Goal: Task Accomplishment & Management: Use online tool/utility

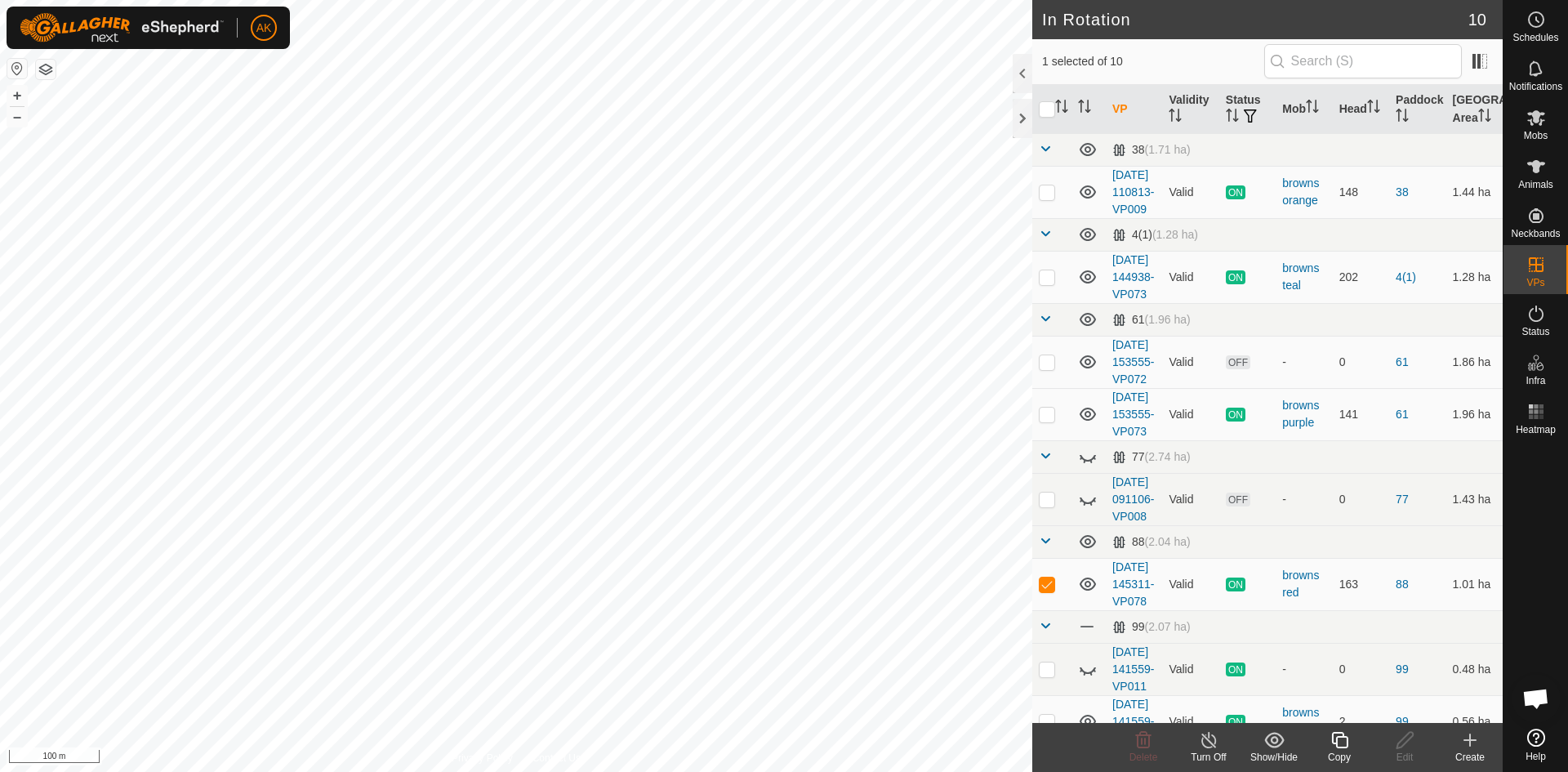
click at [1344, 736] on icon at bounding box center [1339, 740] width 20 height 20
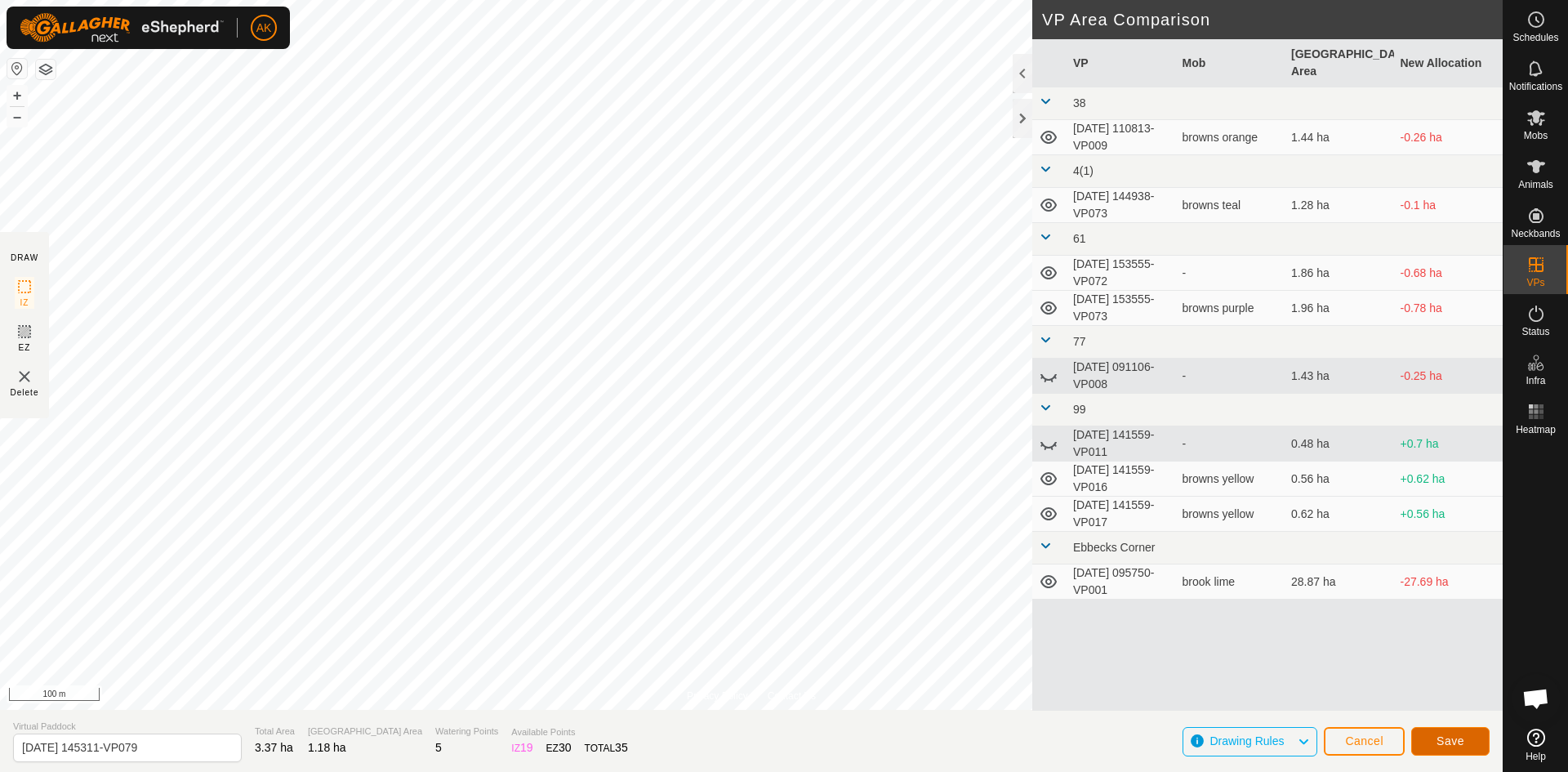
click at [1460, 739] on span "Save" at bounding box center [1450, 740] width 28 height 13
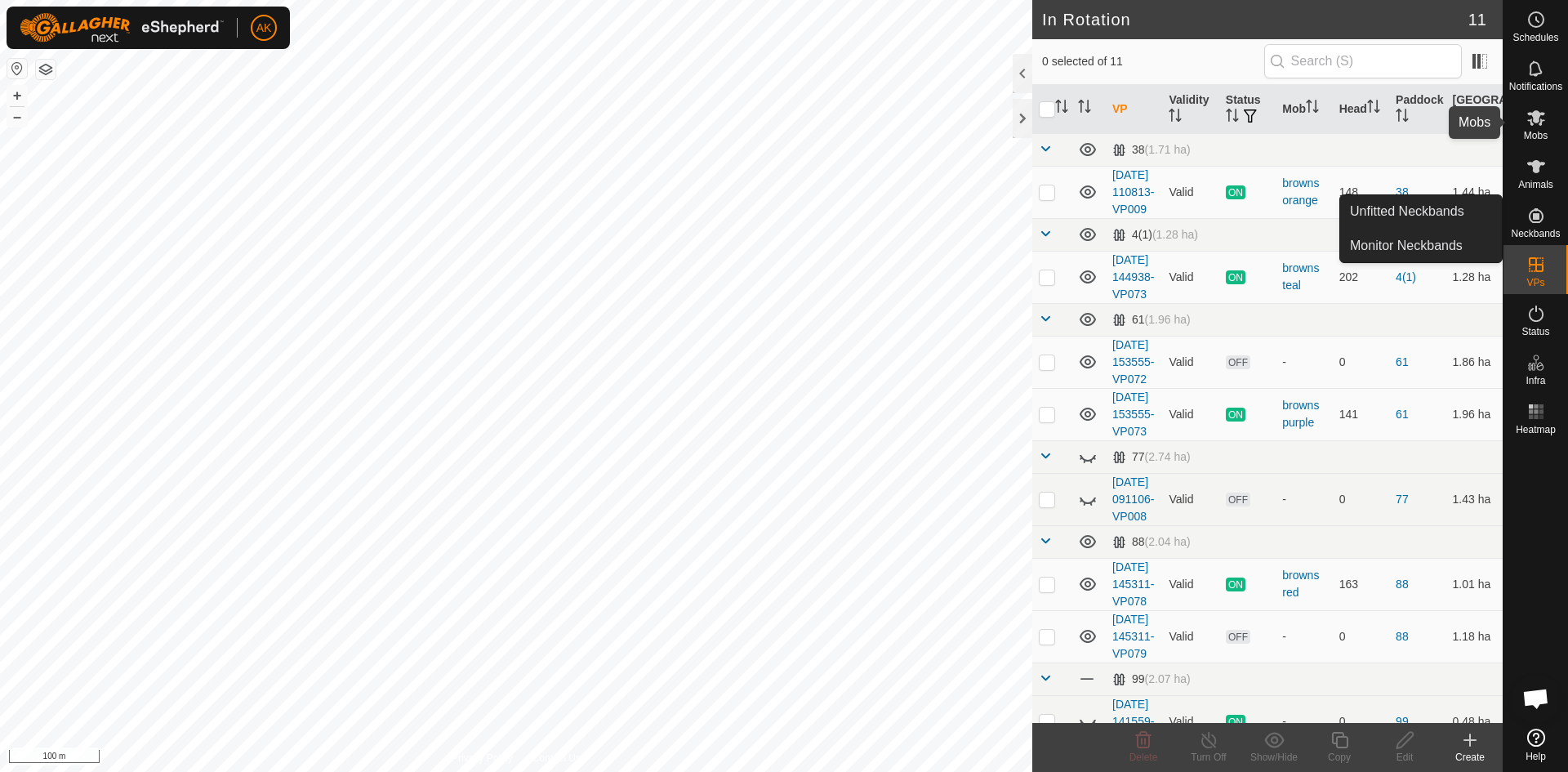
click at [1542, 126] on icon at bounding box center [1536, 117] width 20 height 20
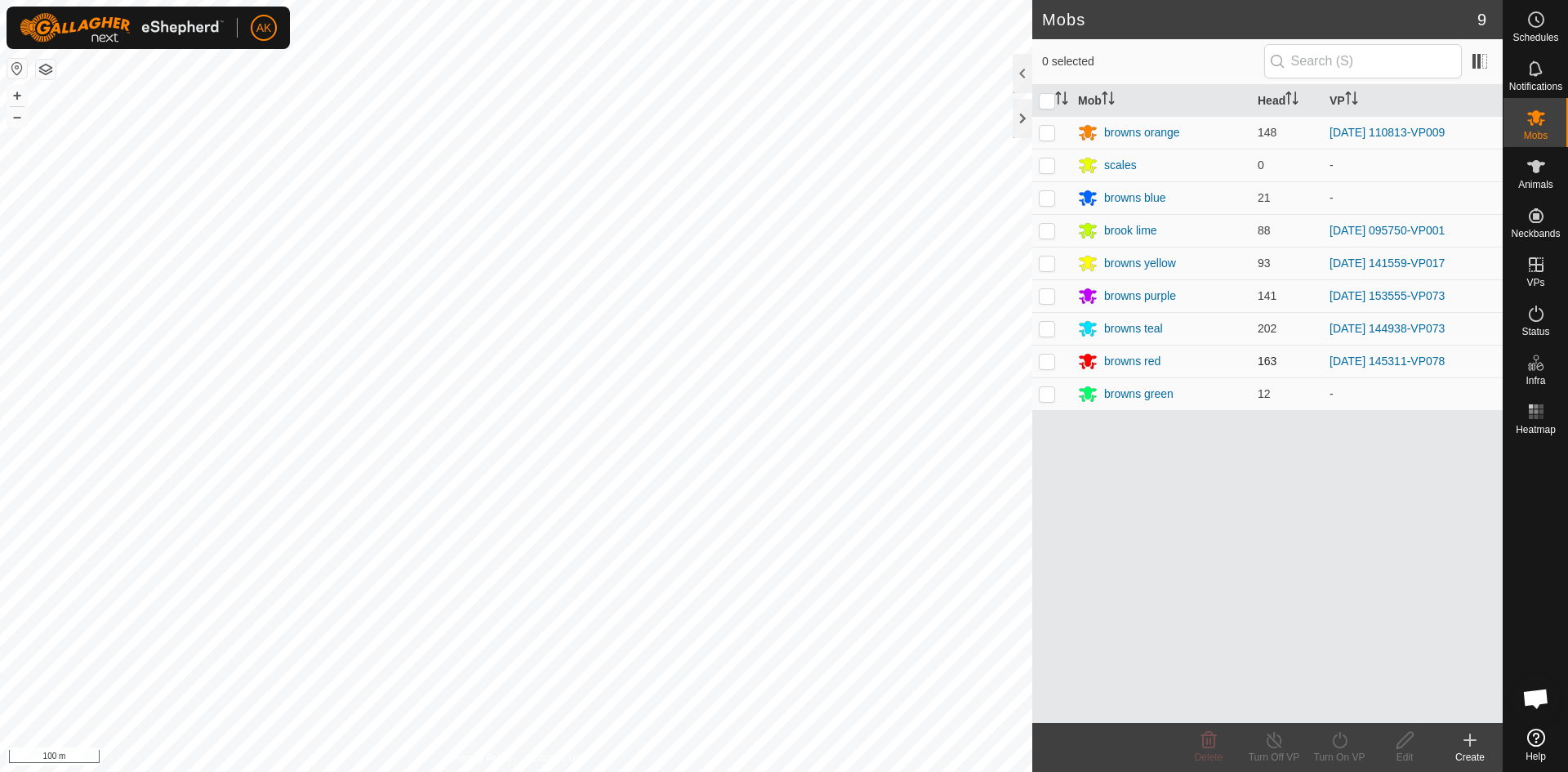
click at [1049, 359] on p-checkbox at bounding box center [1047, 360] width 16 height 13
checkbox input "true"
click at [1329, 739] on icon at bounding box center [1339, 740] width 20 height 20
click at [1338, 707] on link "Now" at bounding box center [1389, 704] width 162 height 32
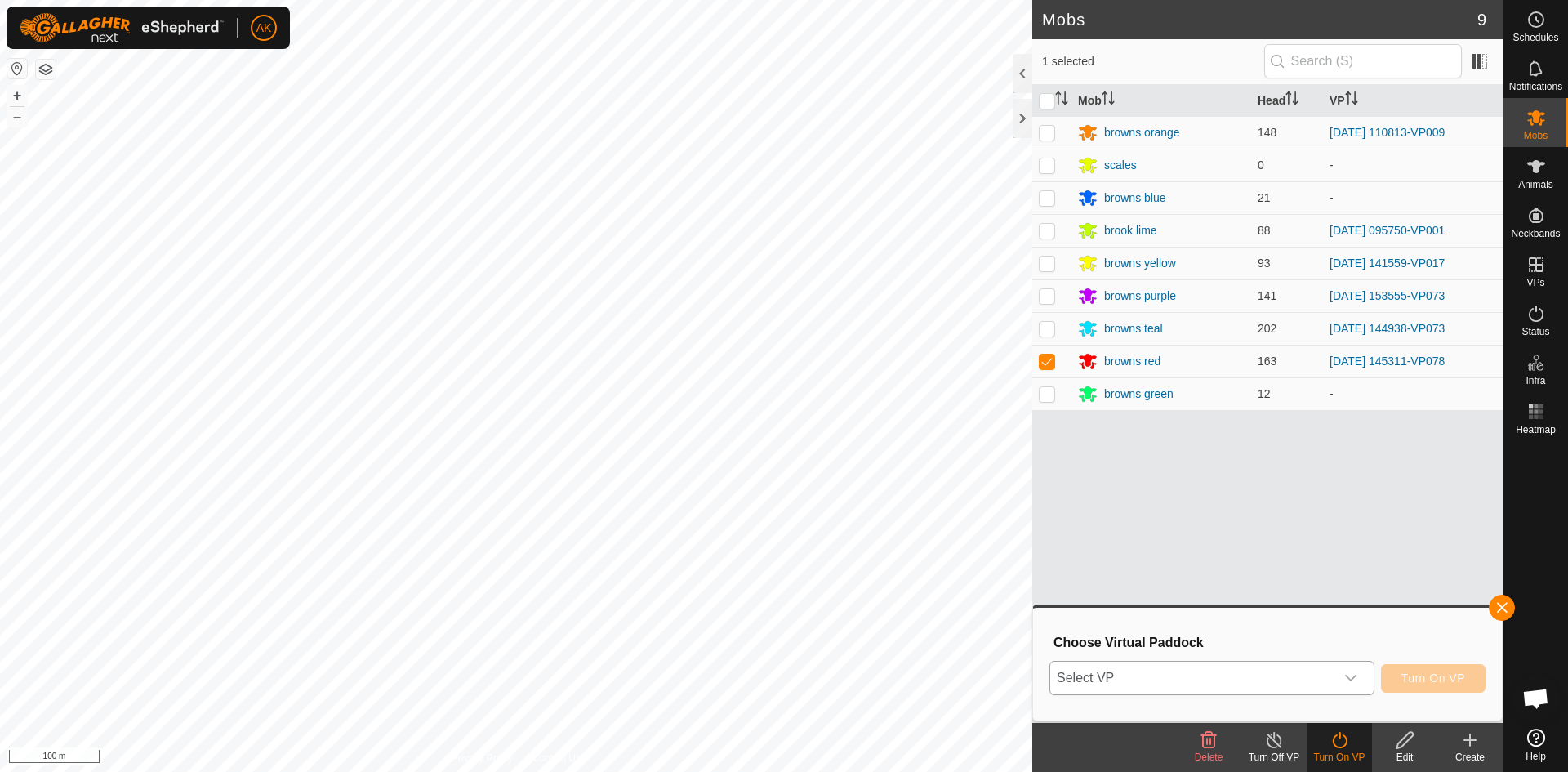
click at [1280, 678] on span "Select VP" at bounding box center [1192, 677] width 284 height 32
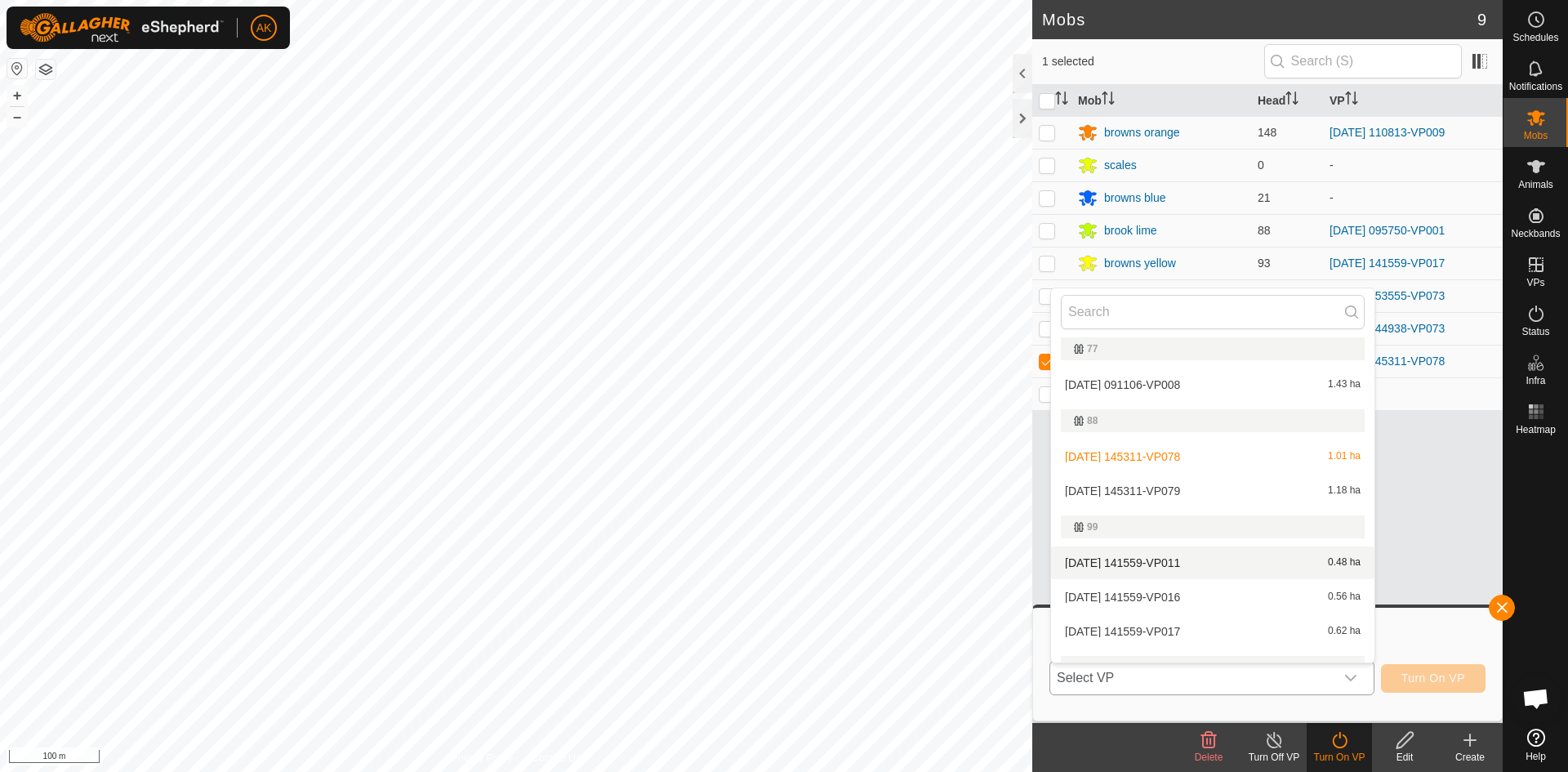
scroll to position [312, 0]
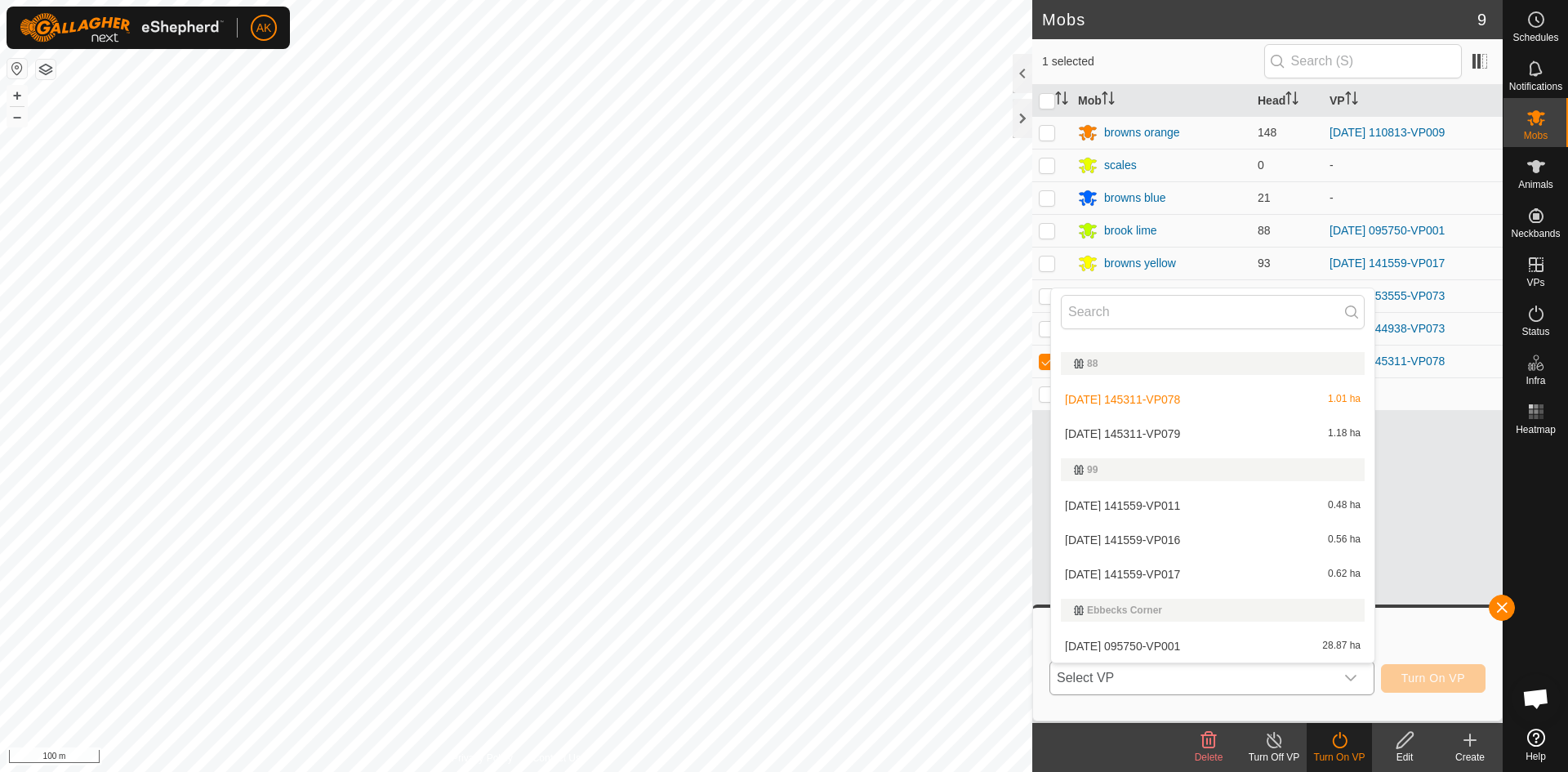
click at [1136, 438] on li "[DATE] 145311-VP079 1.18 ha" at bounding box center [1212, 433] width 323 height 32
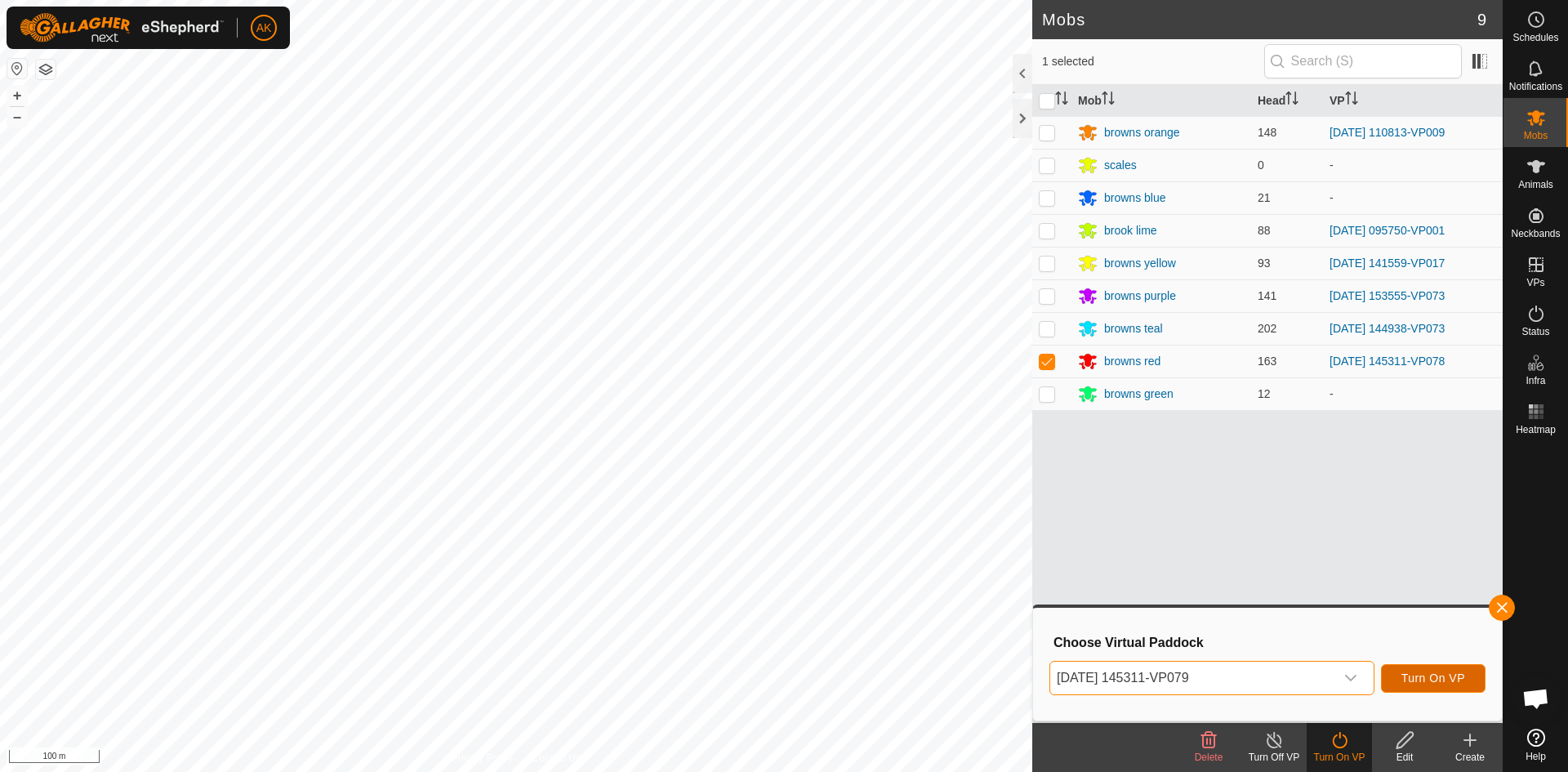
click at [1422, 676] on span "Turn On VP" at bounding box center [1433, 677] width 64 height 13
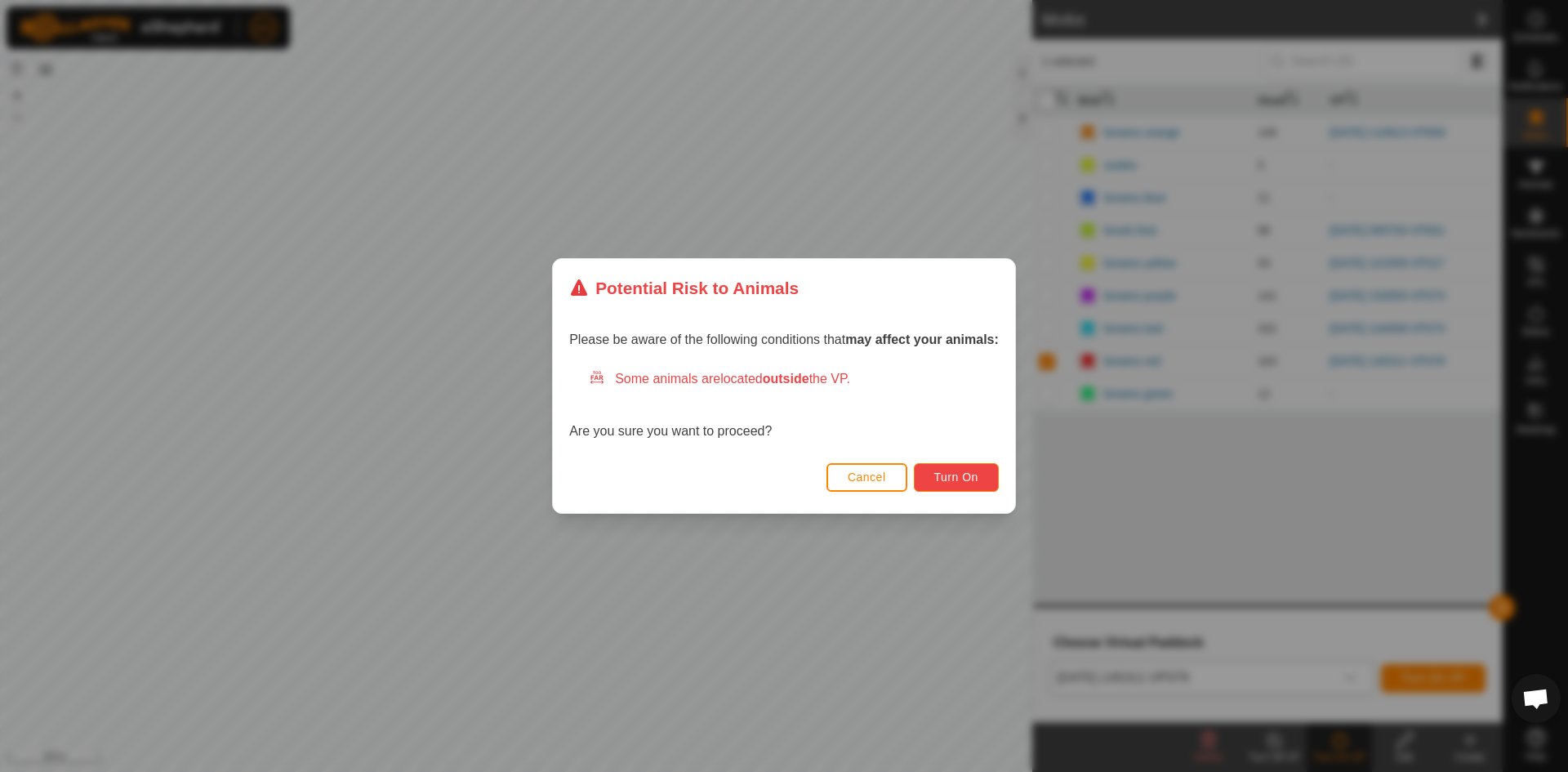
click at [953, 472] on span "Turn On" at bounding box center [956, 476] width 44 height 13
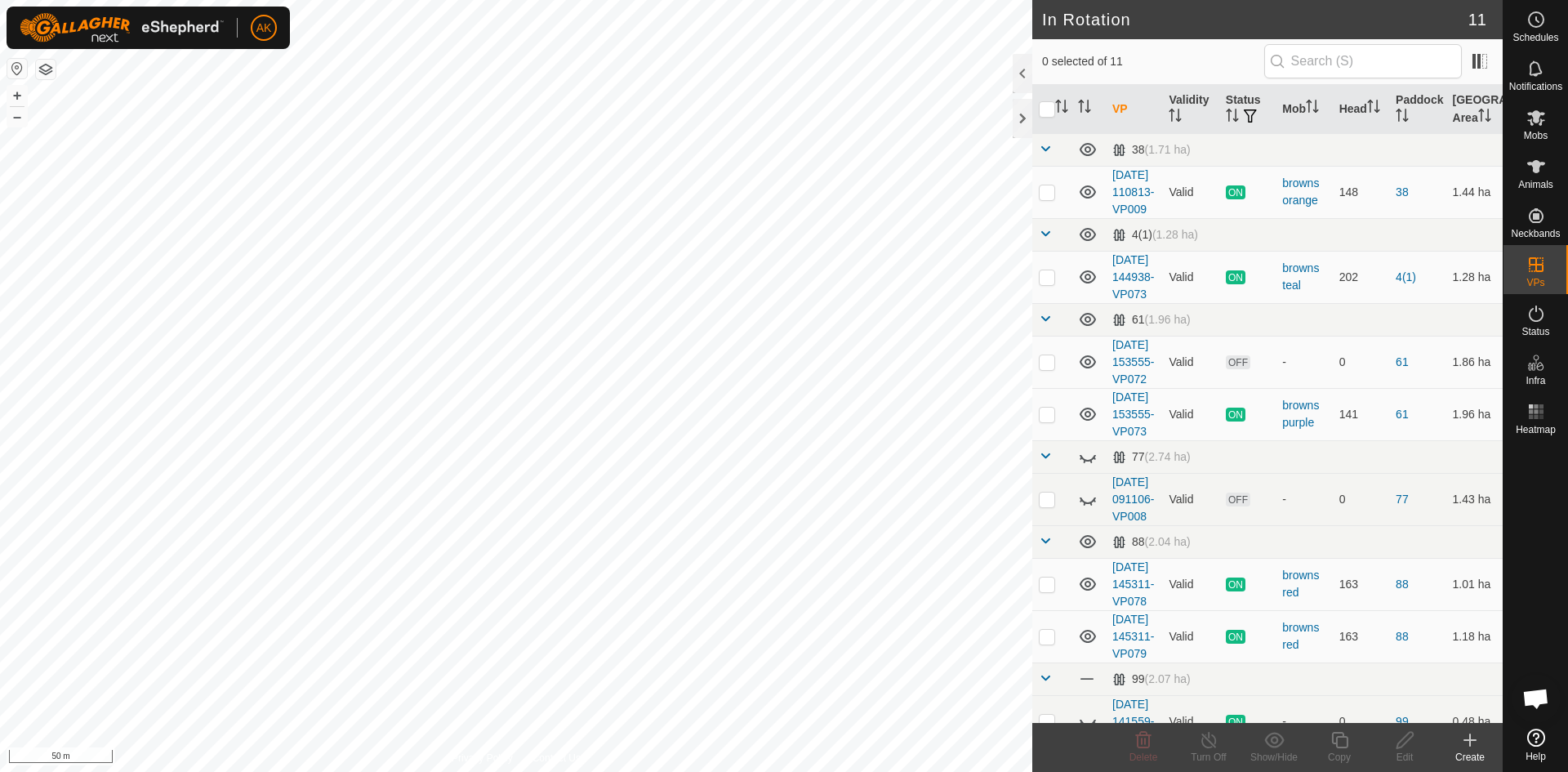
checkbox input "true"
click at [1350, 738] on copy-svg-icon at bounding box center [1339, 740] width 66 height 20
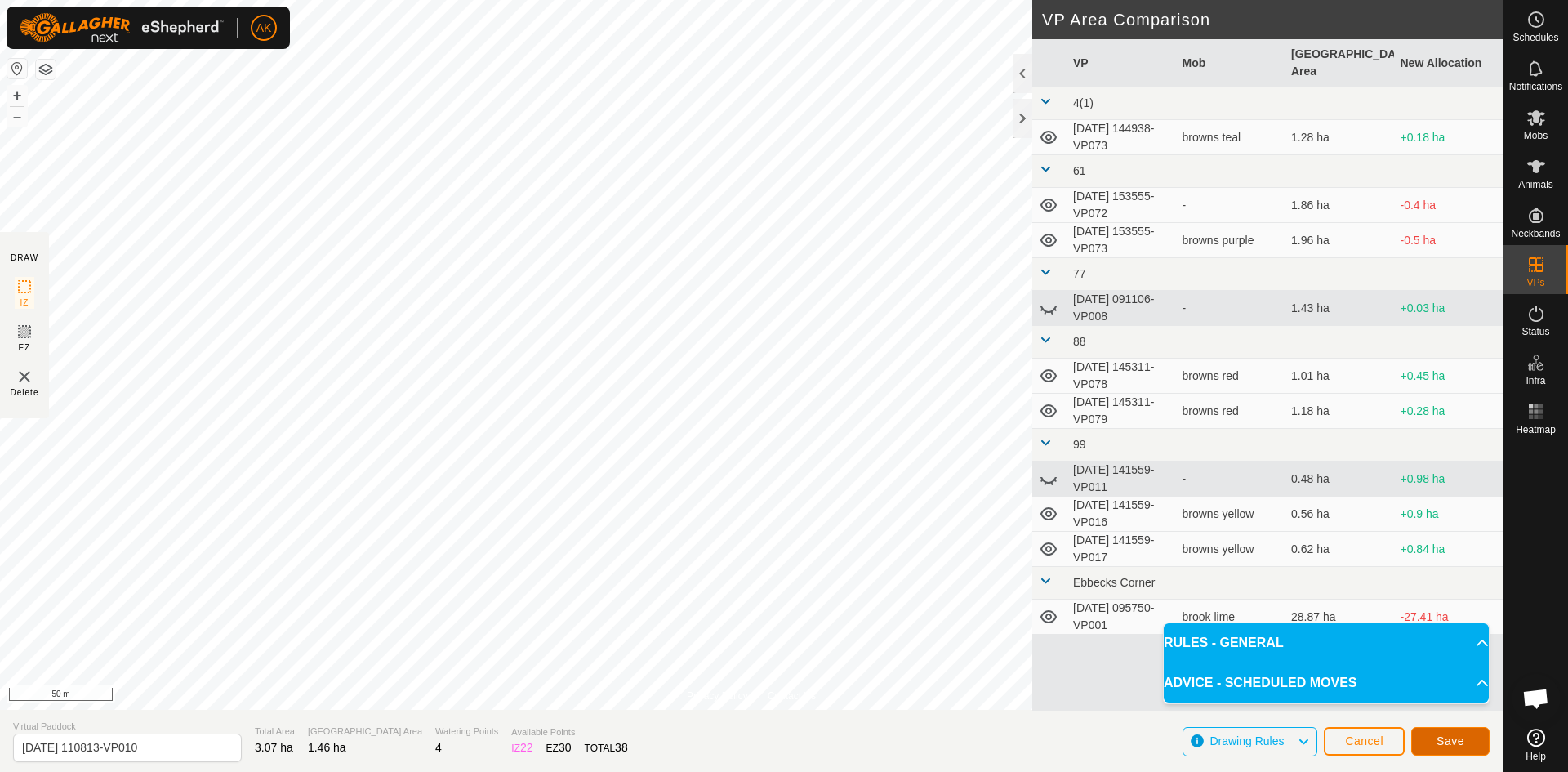
click at [1460, 748] on button "Save" at bounding box center [1450, 741] width 78 height 29
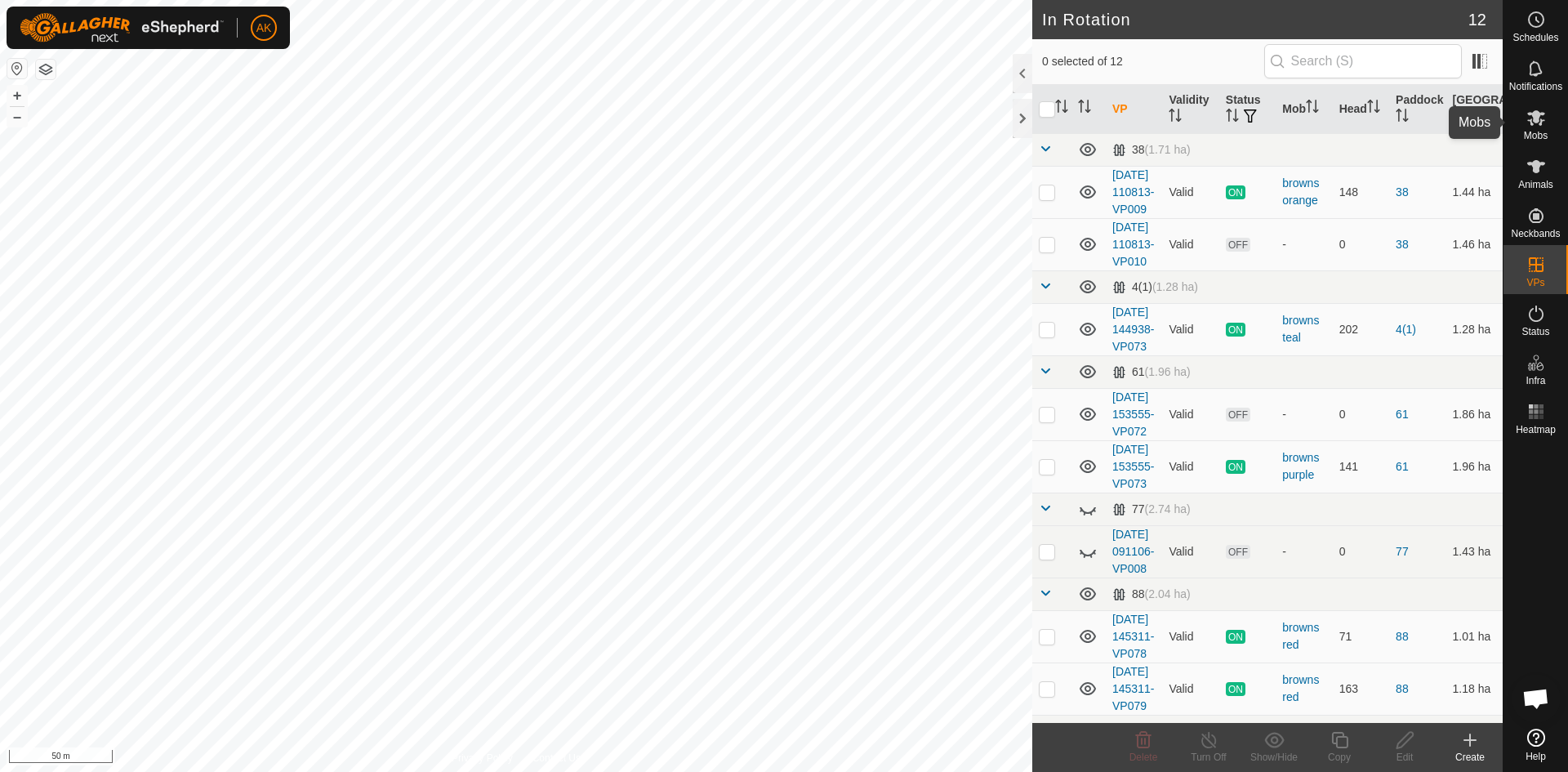
click at [1527, 117] on icon at bounding box center [1536, 117] width 20 height 20
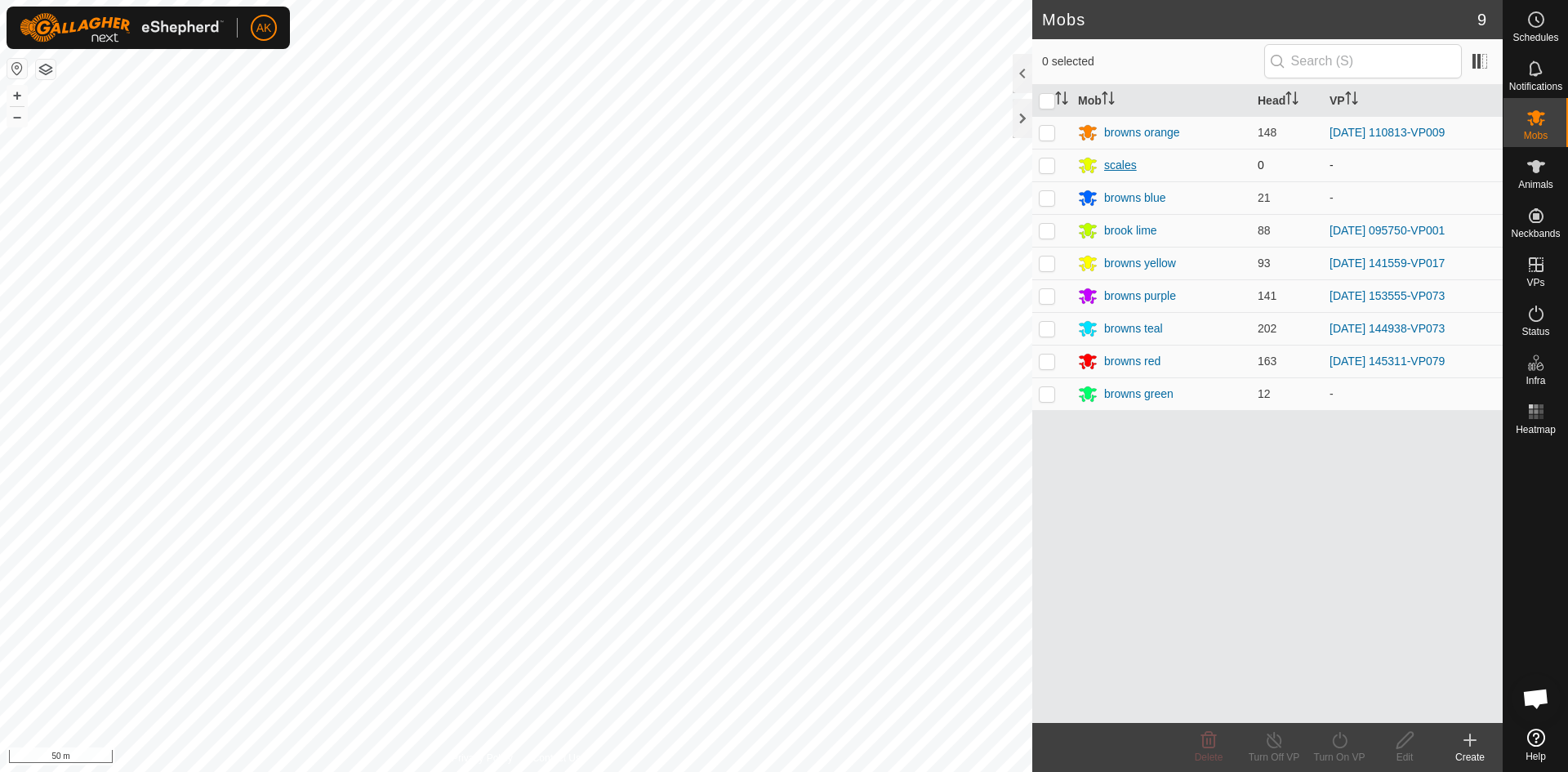
drag, startPoint x: 1046, startPoint y: 128, endPoint x: 1110, endPoint y: 163, distance: 72.9
click at [1046, 127] on p-checkbox at bounding box center [1047, 131] width 16 height 13
checkbox input "true"
click at [1326, 738] on turn-on-svg-icon at bounding box center [1339, 740] width 66 height 20
click at [1349, 705] on link "Now" at bounding box center [1389, 704] width 162 height 32
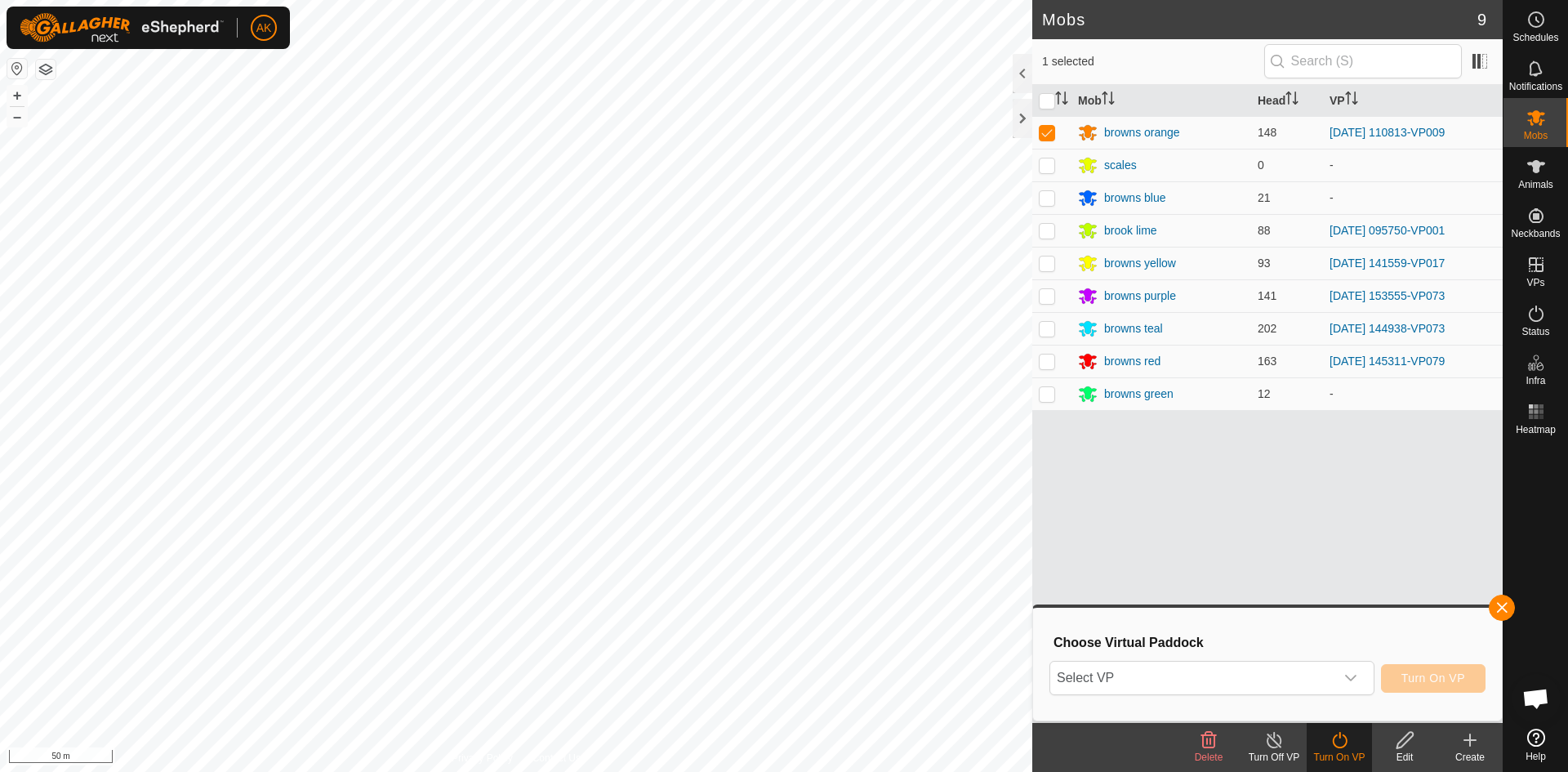
click at [1207, 656] on div "Choose Virtual Paddock Select VP Turn On VP" at bounding box center [1267, 664] width 450 height 93
click at [1208, 668] on span "Select VP" at bounding box center [1192, 677] width 284 height 32
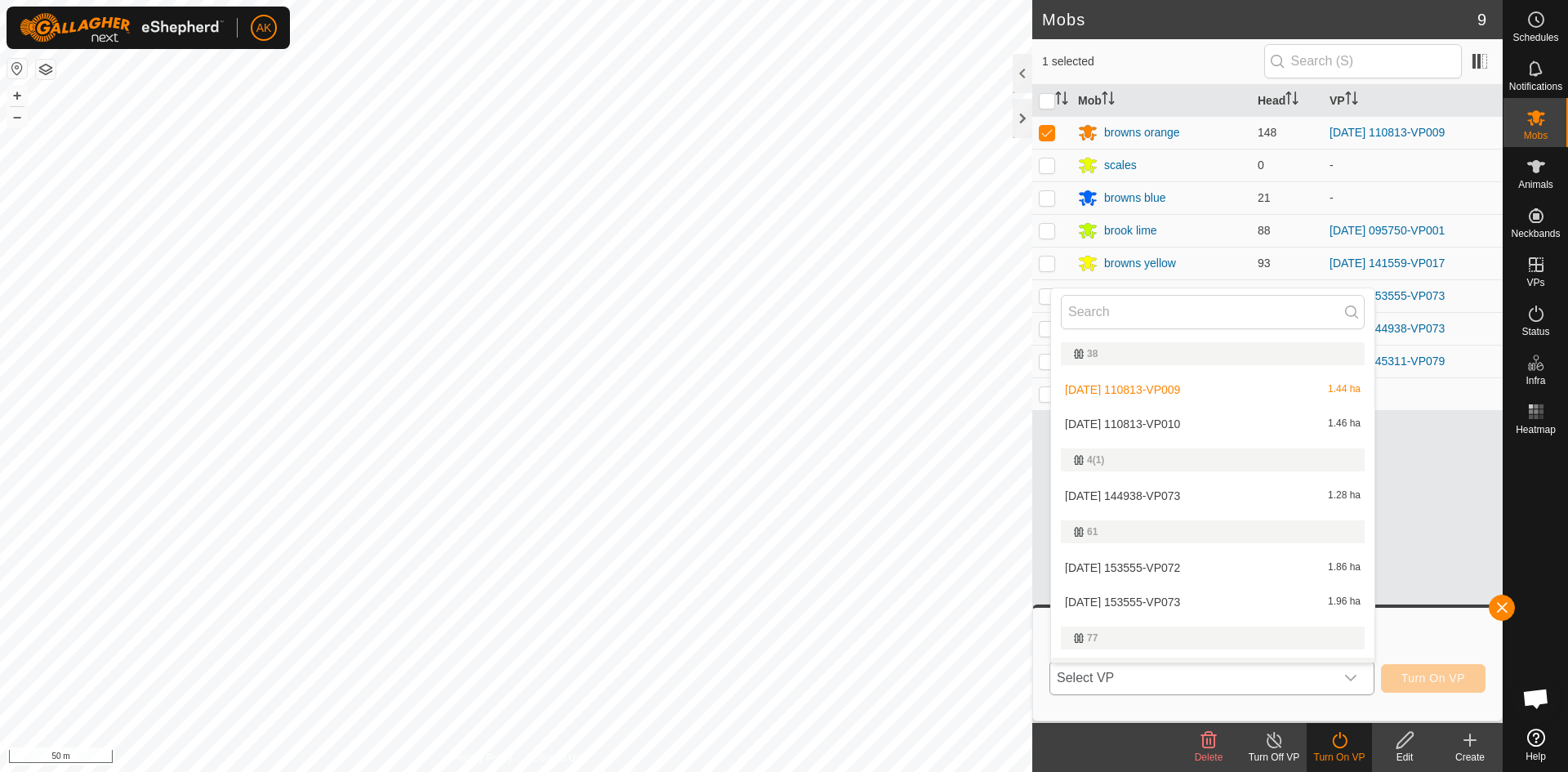
scroll to position [28, 0]
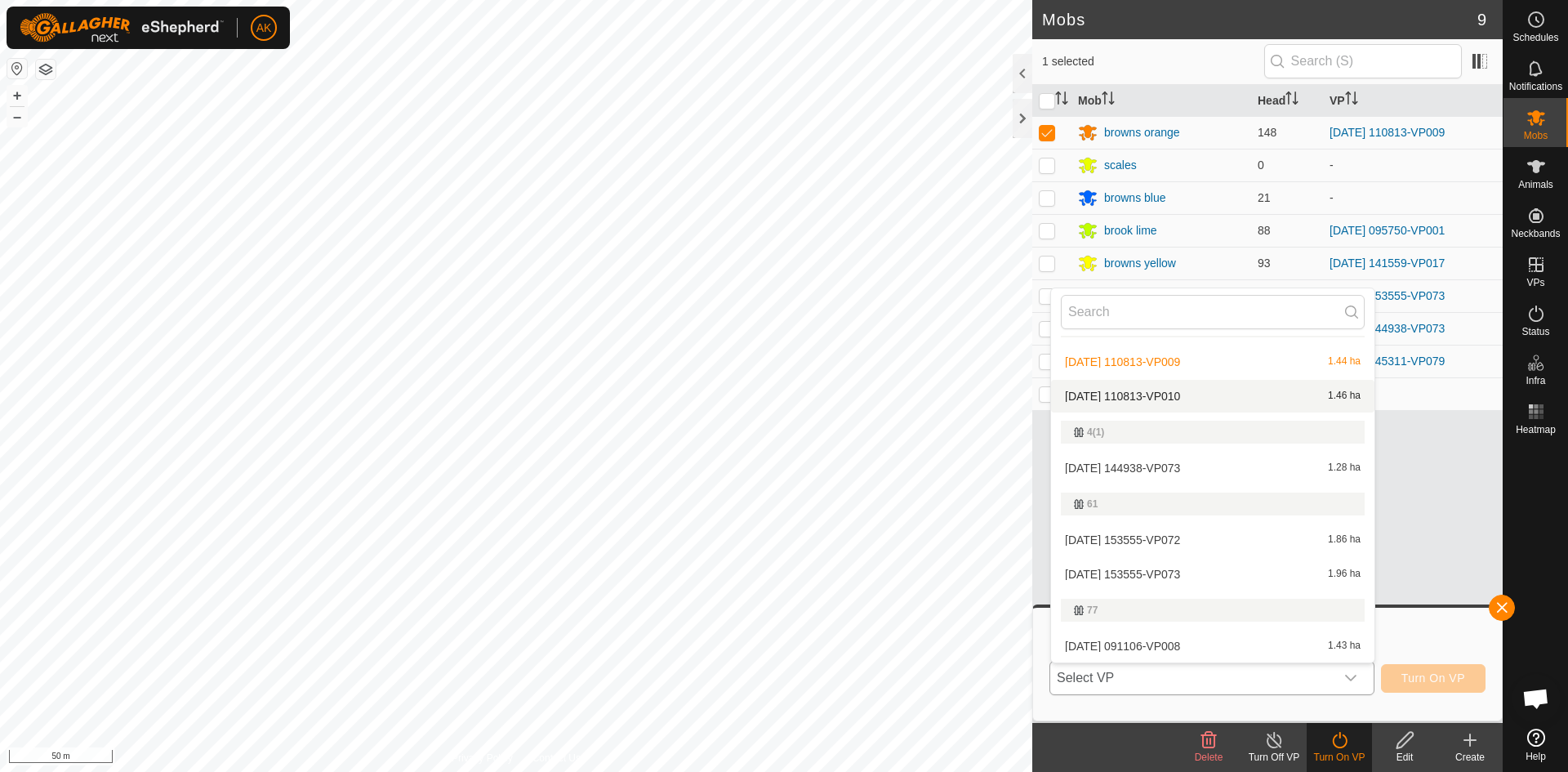
click at [1127, 397] on li "[DATE] 110813-VP010 1.46 ha" at bounding box center [1212, 396] width 323 height 32
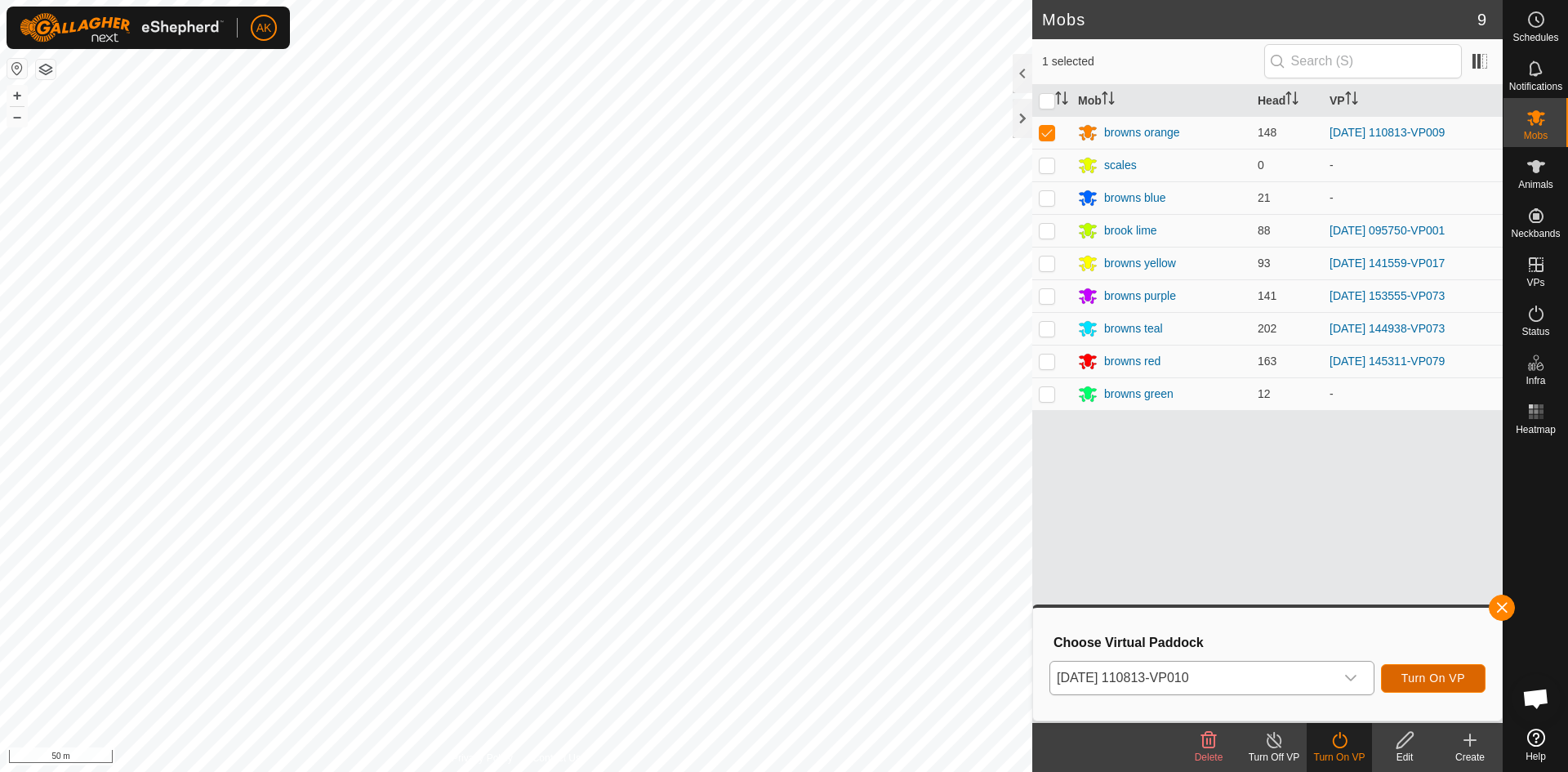
click at [1434, 679] on span "Turn On VP" at bounding box center [1433, 677] width 64 height 13
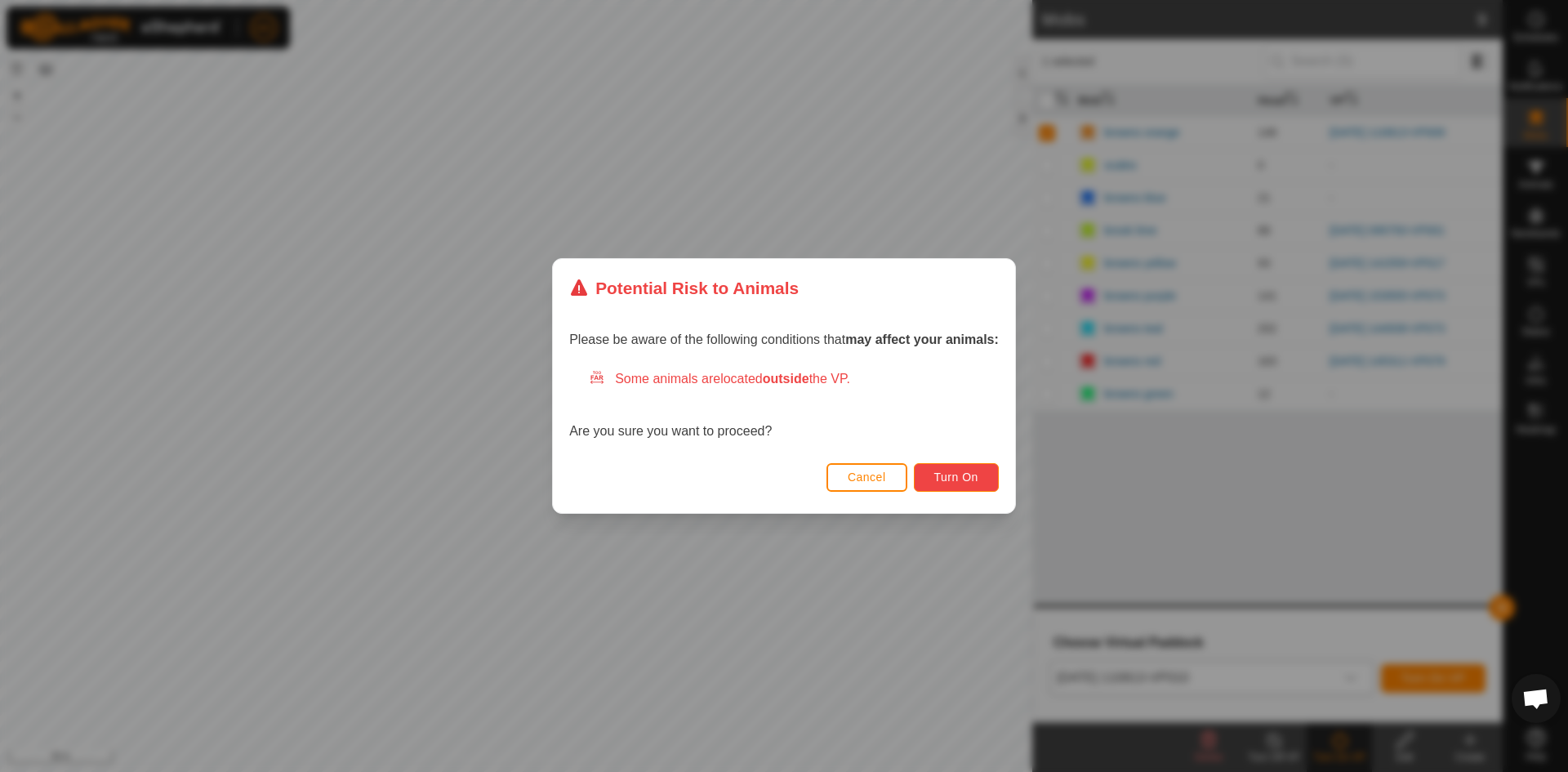
click at [966, 474] on span "Turn On" at bounding box center [956, 476] width 44 height 13
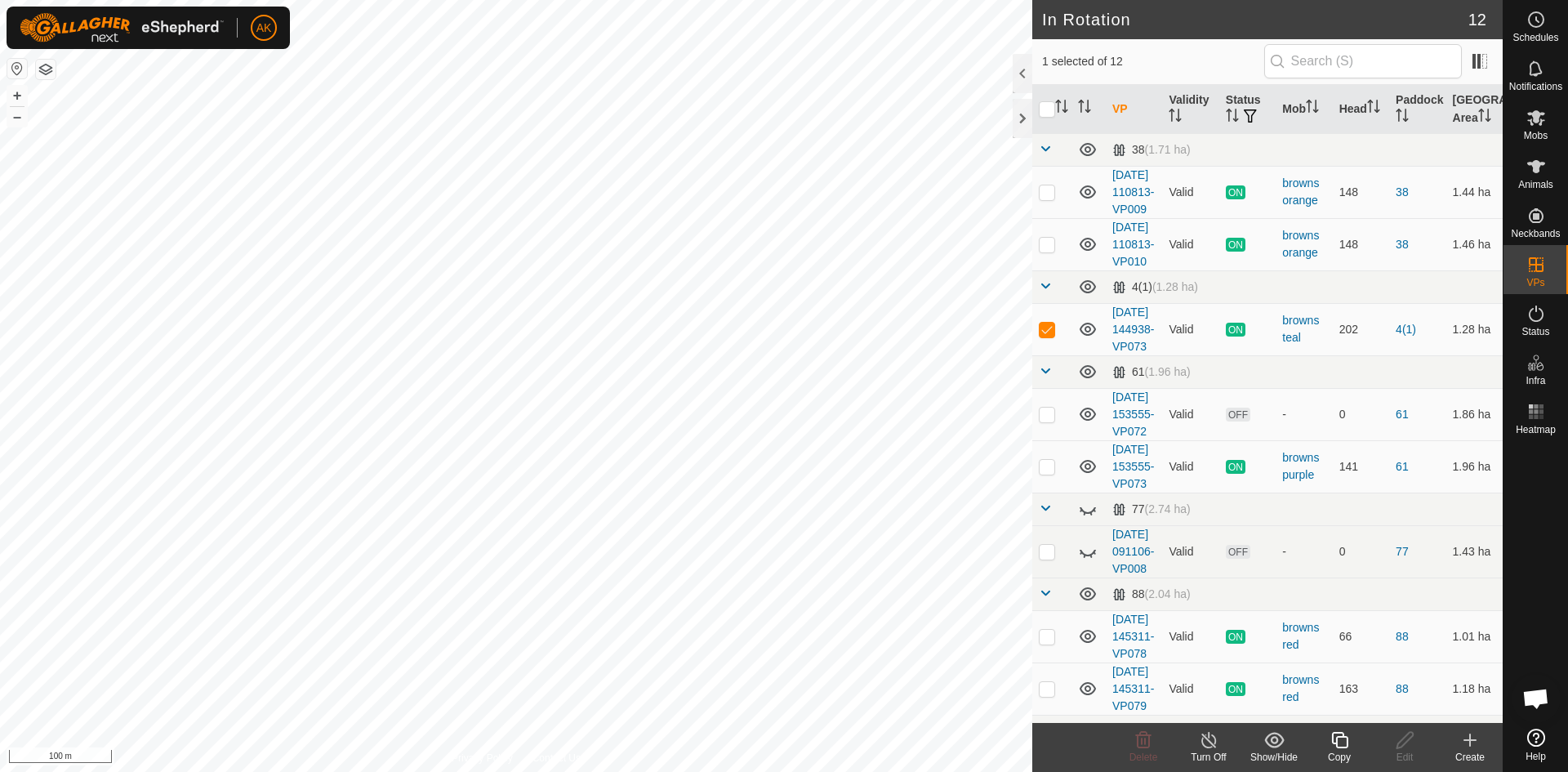
click at [1341, 746] on icon at bounding box center [1339, 740] width 20 height 20
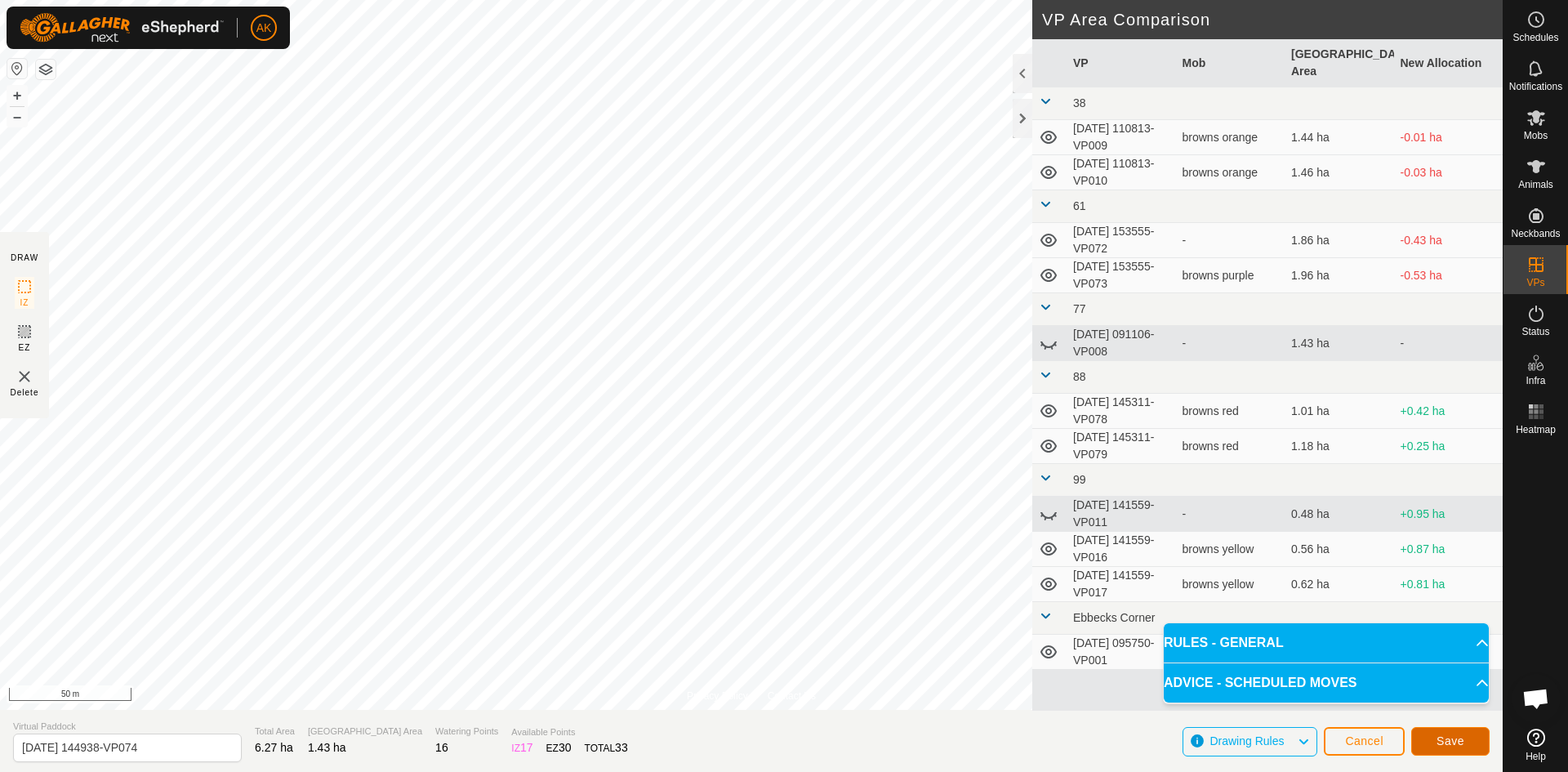
click at [1442, 749] on button "Save" at bounding box center [1450, 741] width 78 height 29
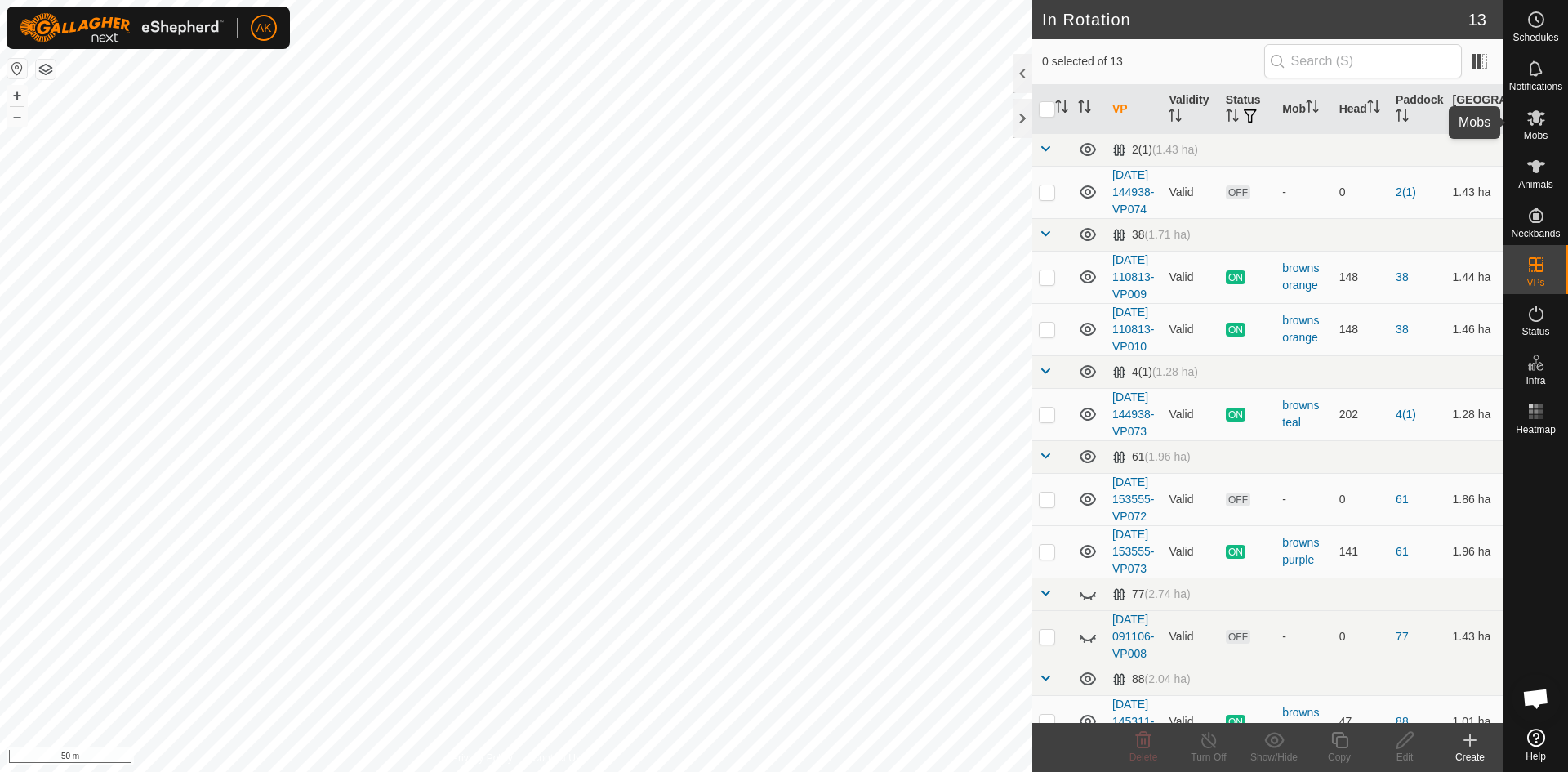
click at [1529, 119] on icon at bounding box center [1536, 117] width 20 height 20
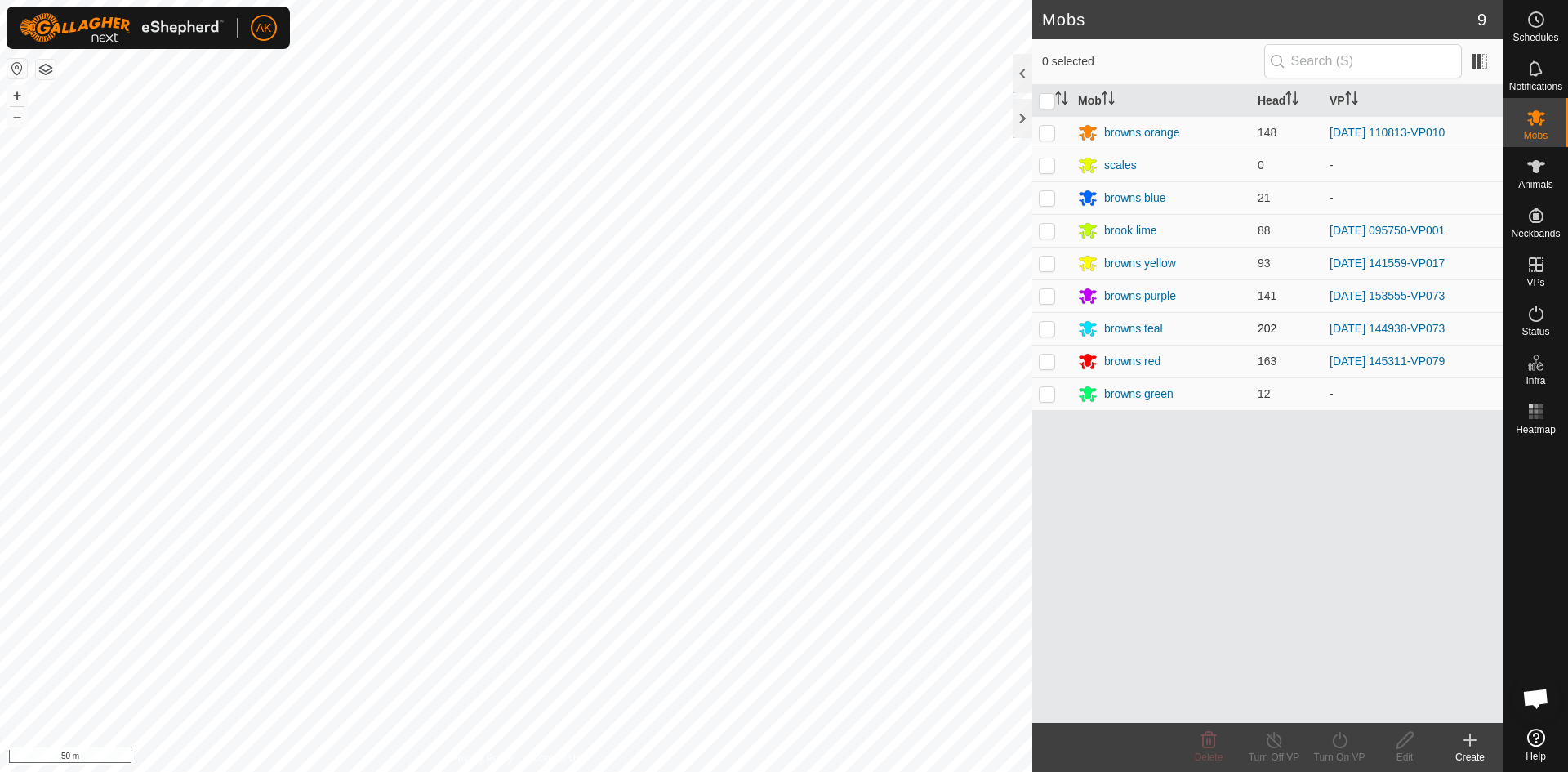
click at [1051, 329] on p-checkbox at bounding box center [1047, 328] width 16 height 13
checkbox input "true"
click at [1332, 728] on div "Turn On VP" at bounding box center [1339, 746] width 66 height 49
click at [1343, 697] on link "Now" at bounding box center [1389, 704] width 162 height 32
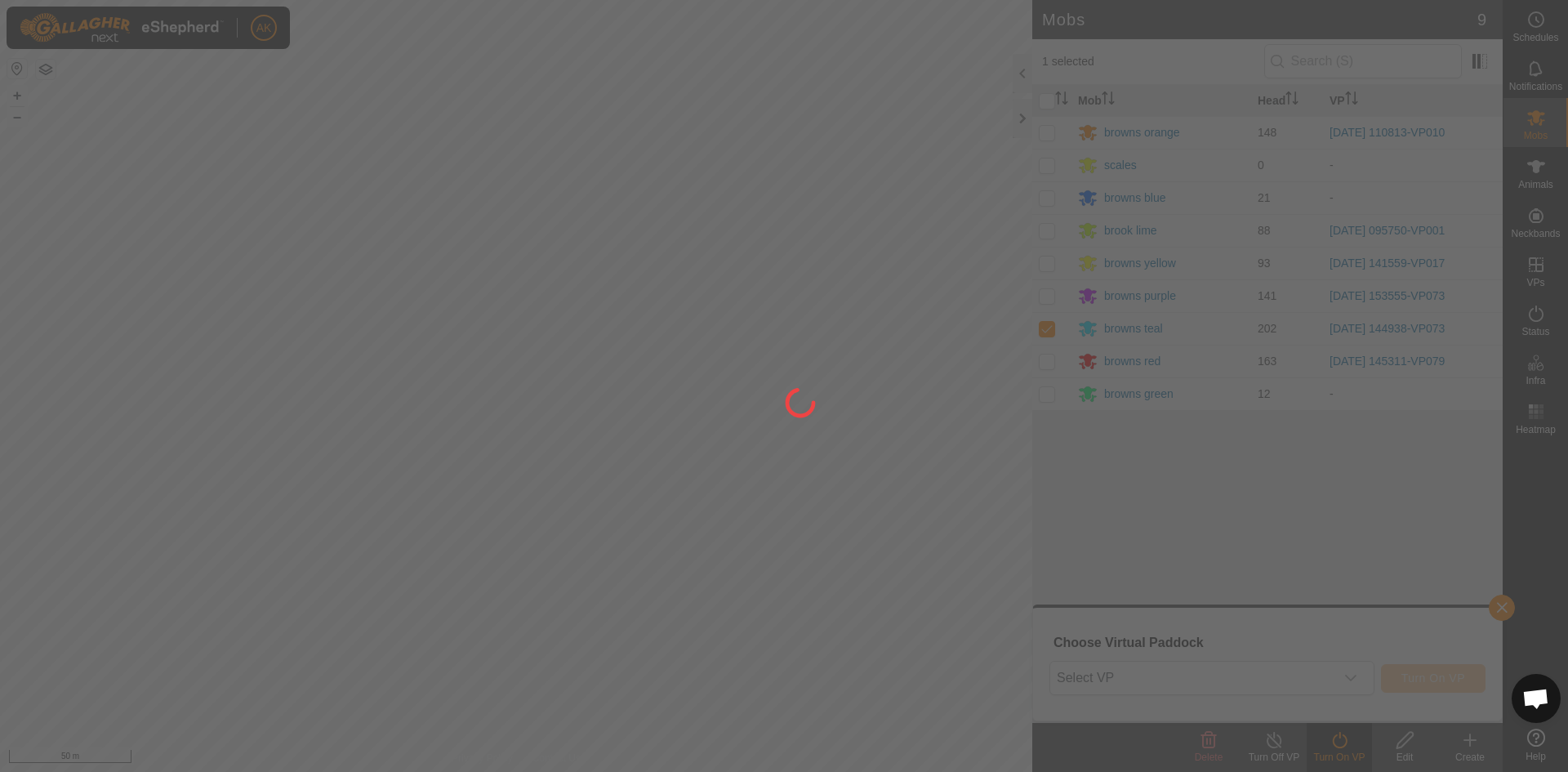
click at [1324, 670] on div at bounding box center [784, 386] width 1568 height 772
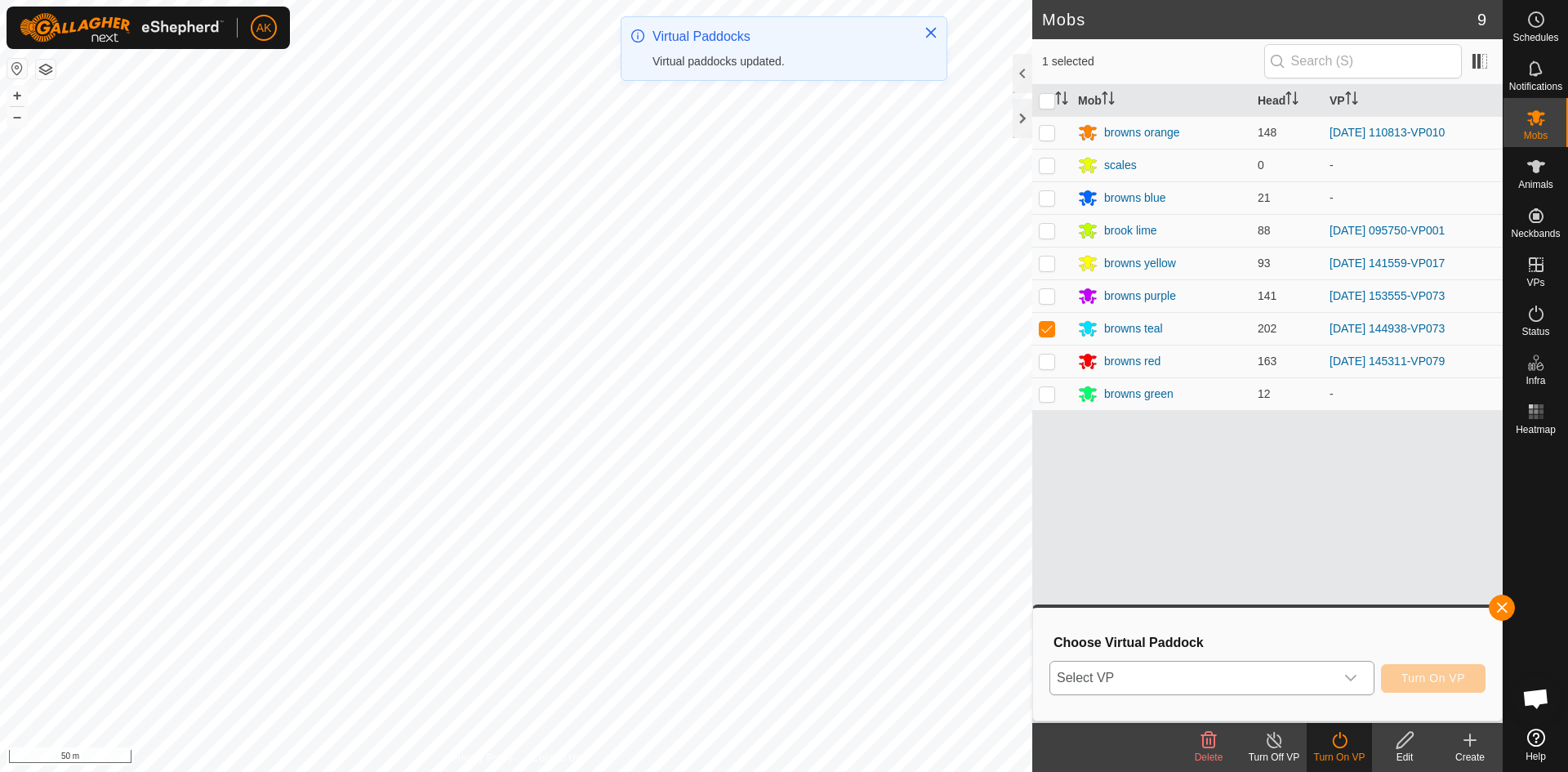
click at [1333, 676] on p-select "Select VP" at bounding box center [1211, 677] width 325 height 34
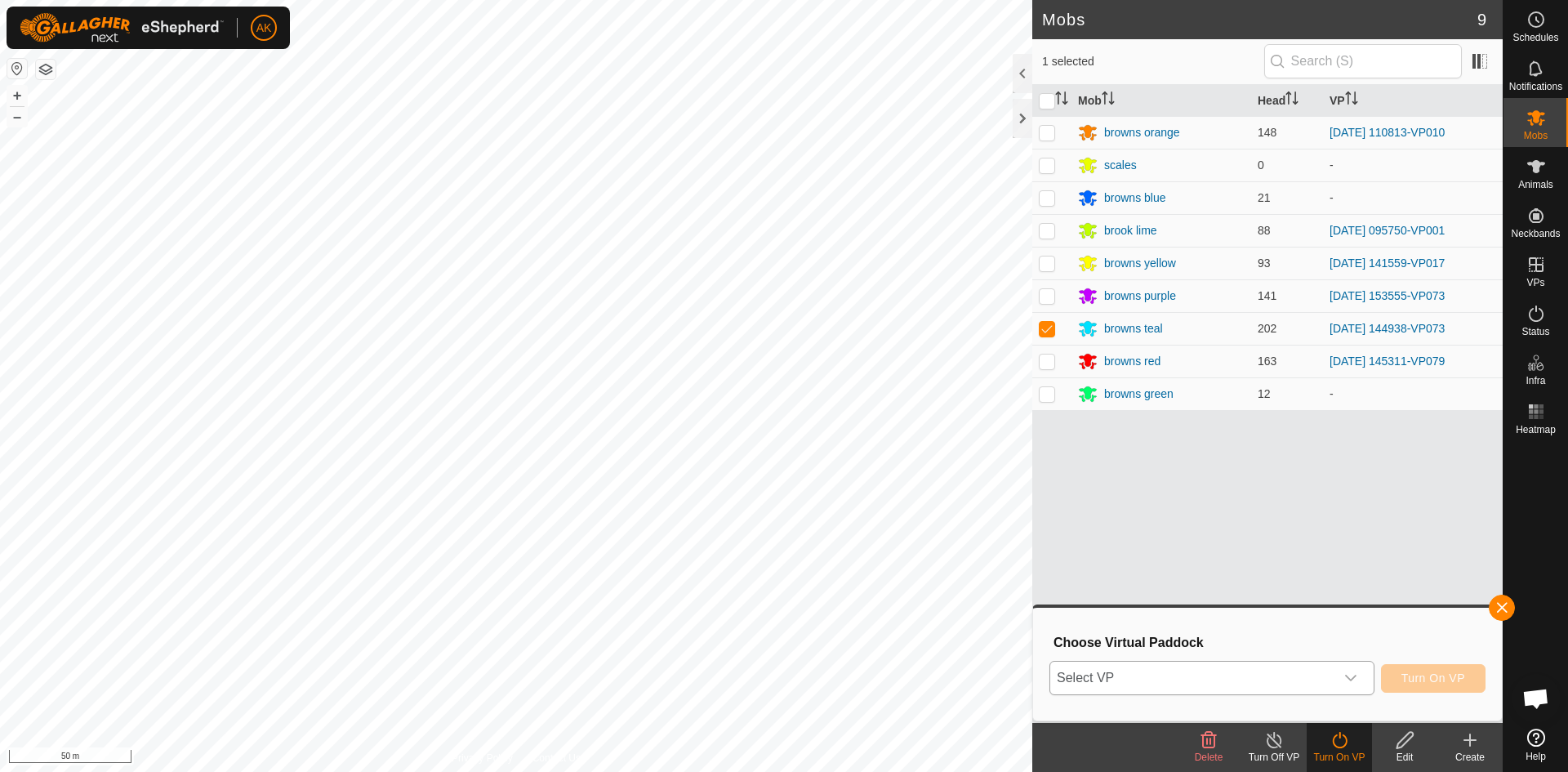
click at [1335, 738] on icon at bounding box center [1339, 740] width 20 height 20
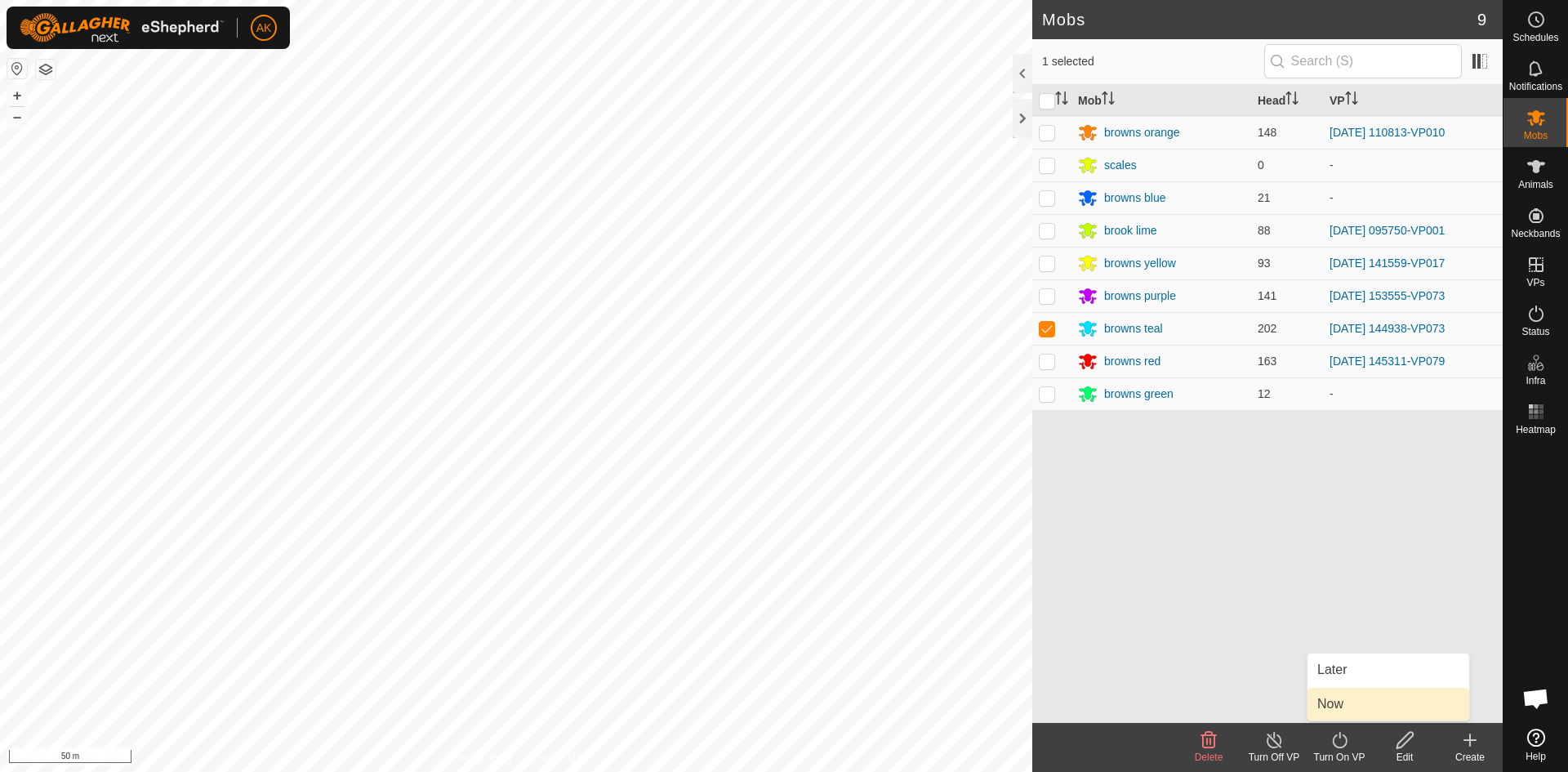
click at [1330, 699] on link "Now" at bounding box center [1389, 704] width 162 height 32
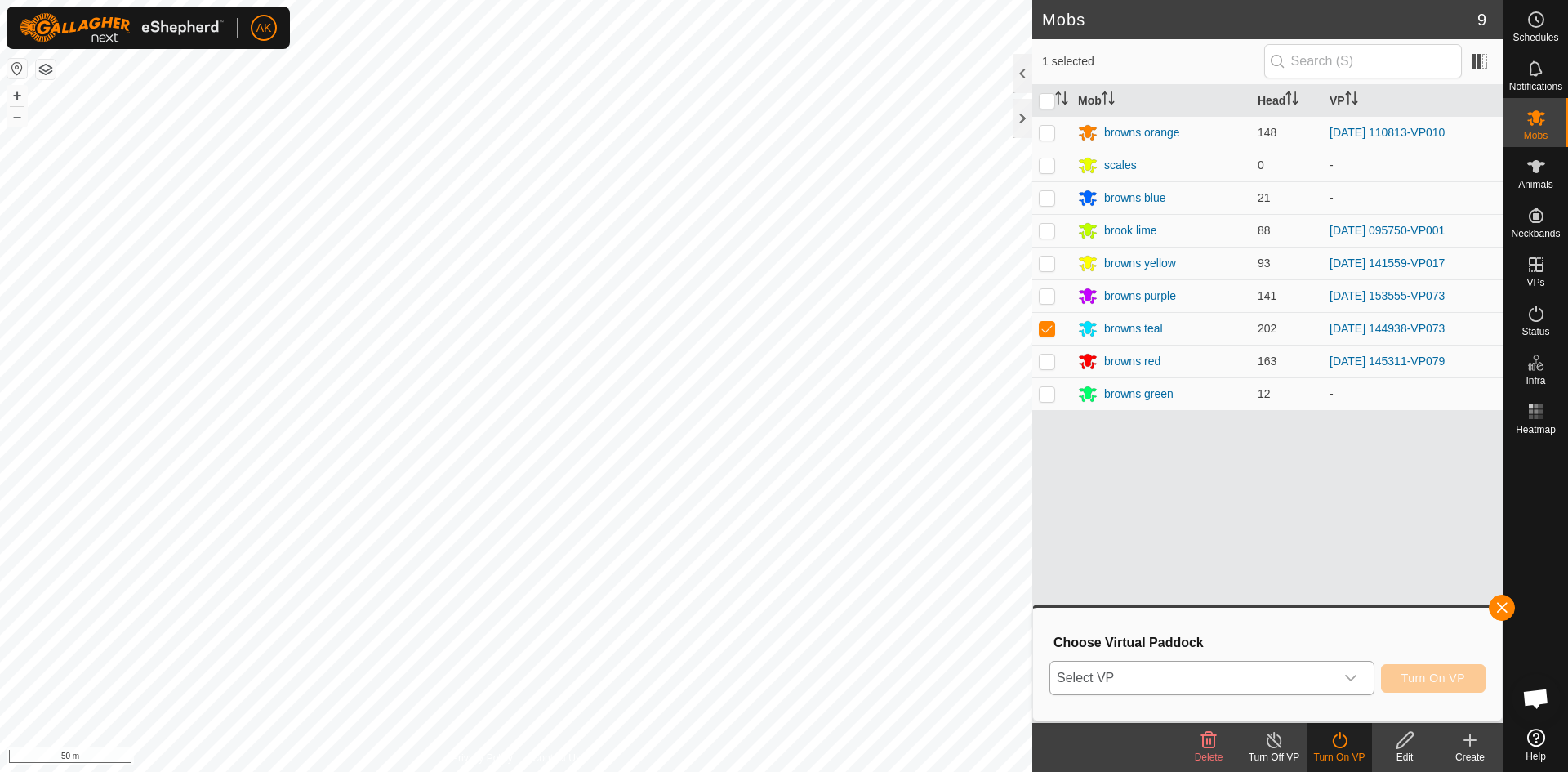
click at [1347, 675] on icon "dropdown trigger" at bounding box center [1350, 677] width 13 height 13
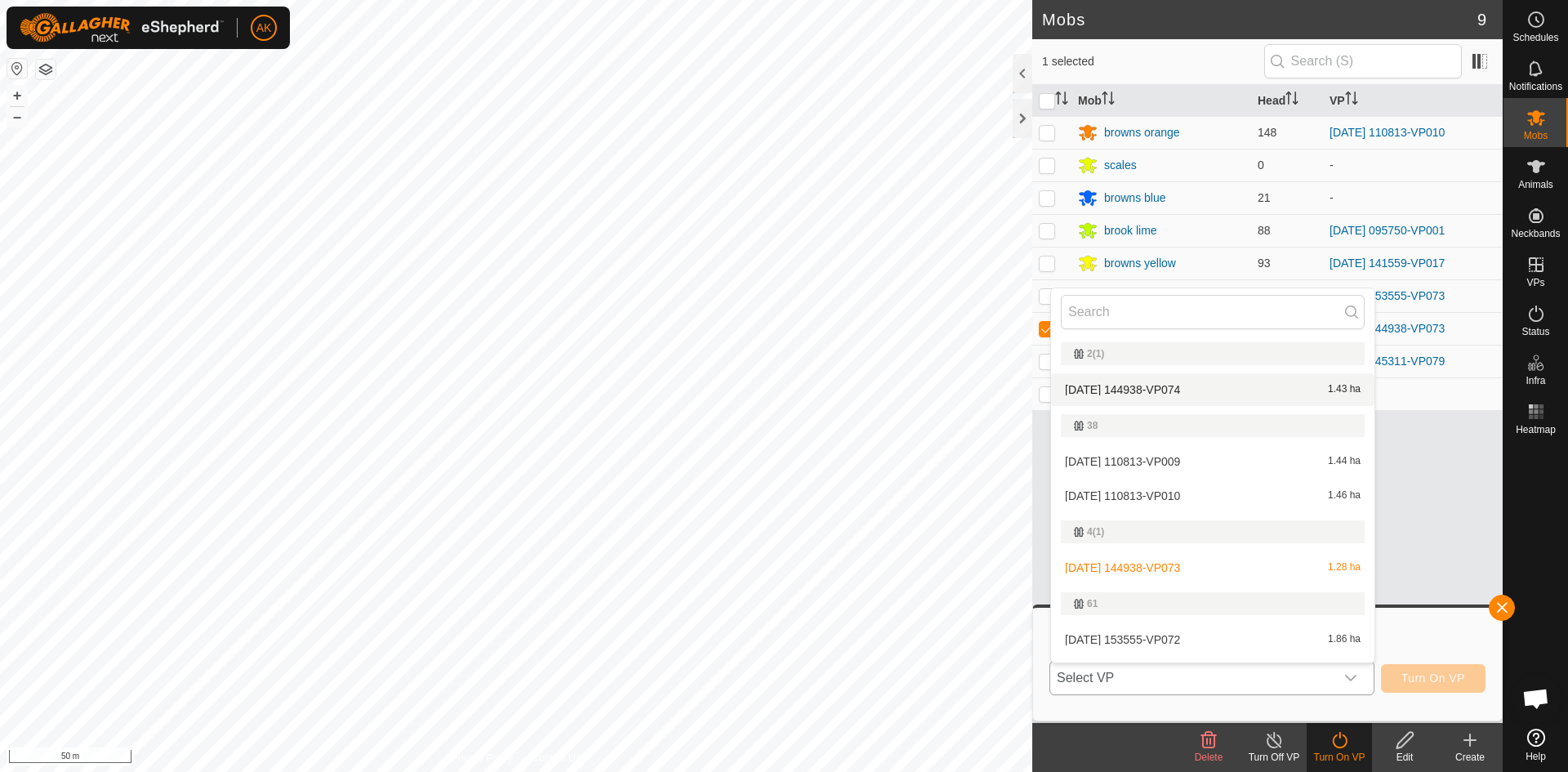
click at [1131, 388] on li "[DATE] 144938-VP074 1.43 ha" at bounding box center [1212, 389] width 323 height 32
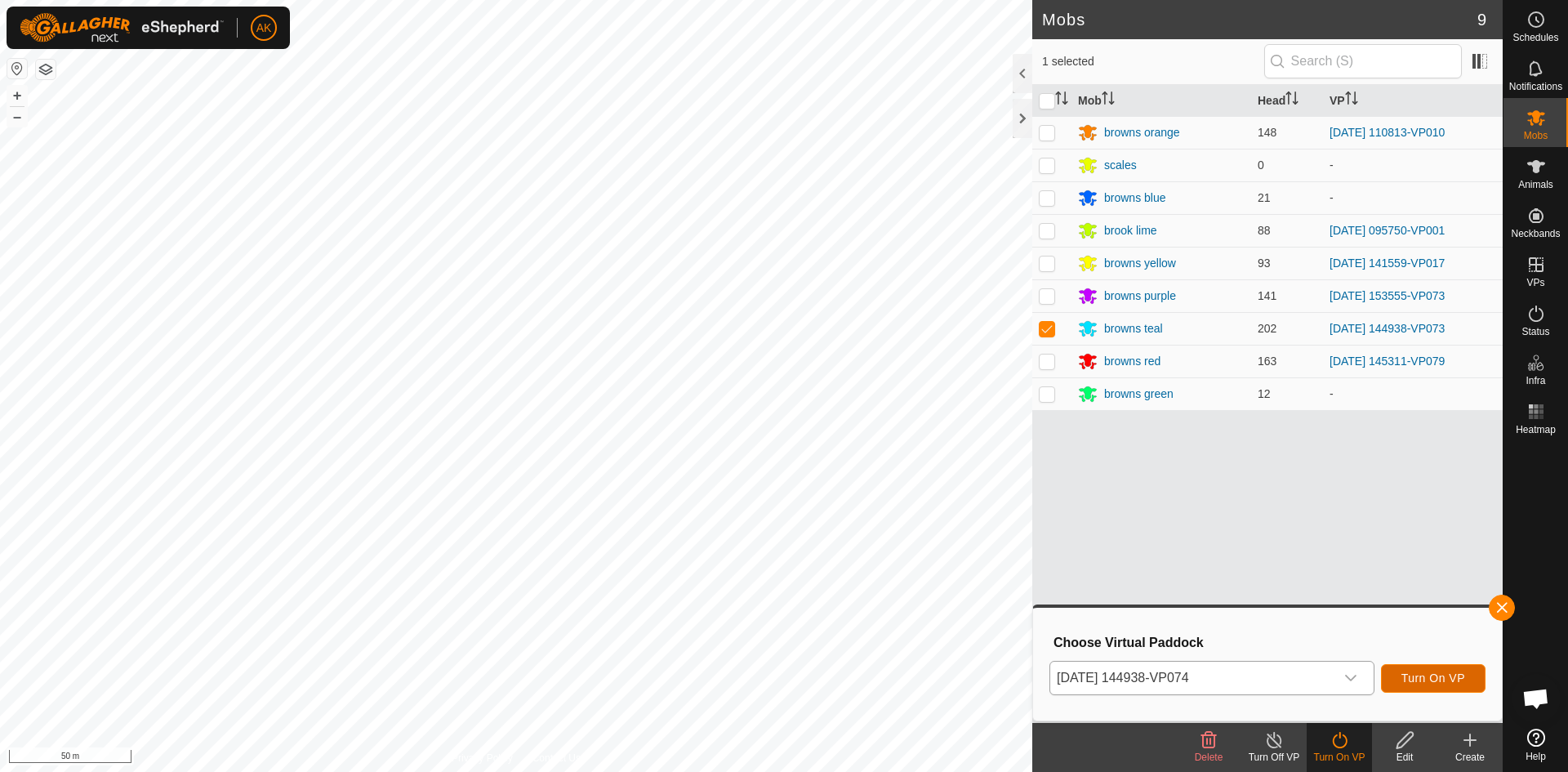
click at [1431, 689] on button "Turn On VP" at bounding box center [1433, 678] width 105 height 29
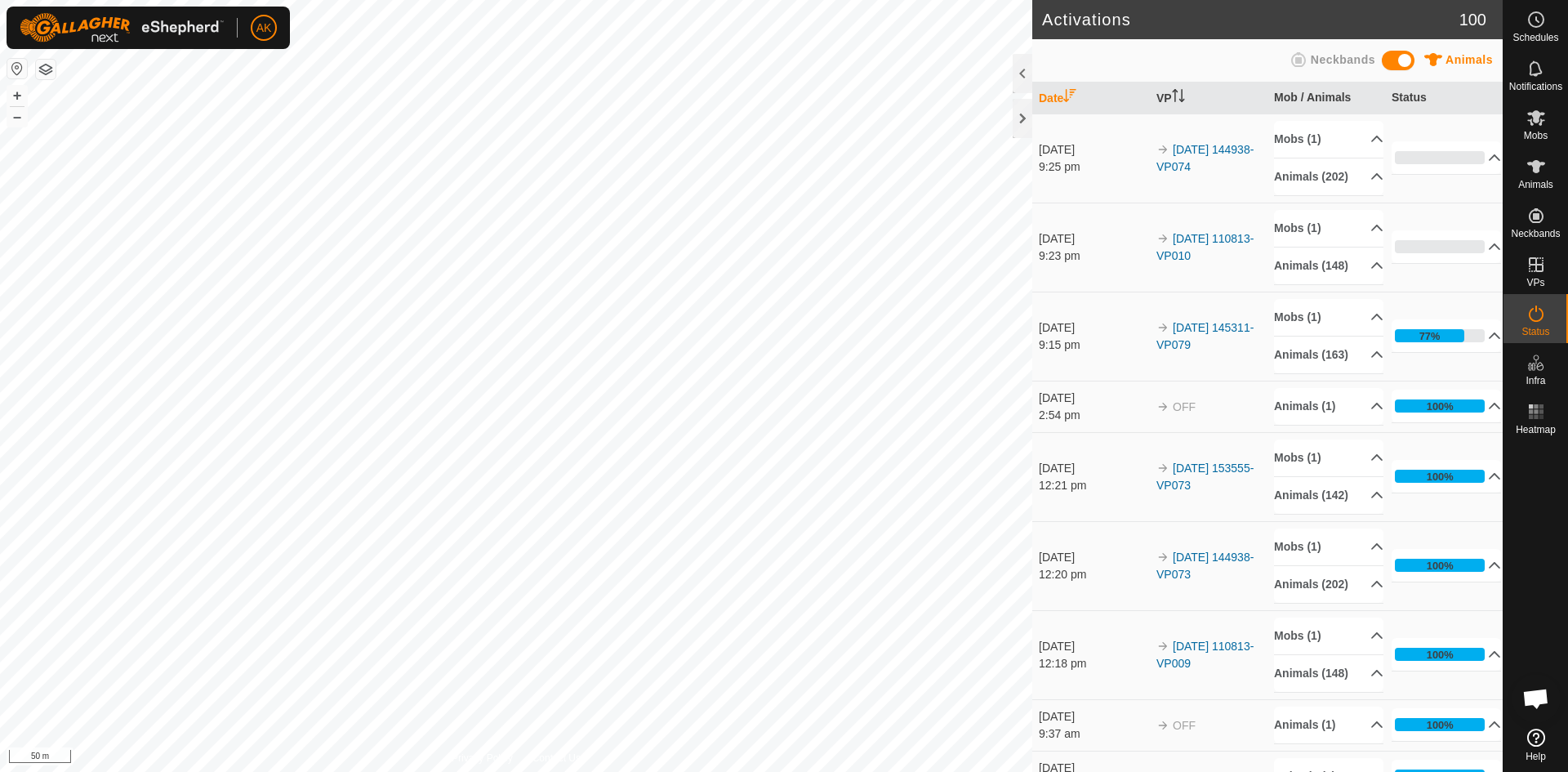
click at [1075, 318] on div "Activations 100 Animals Neckbands Date VP Mob / Animals Status [DATE] 9:25 pm 2…" at bounding box center [751, 386] width 1502 height 772
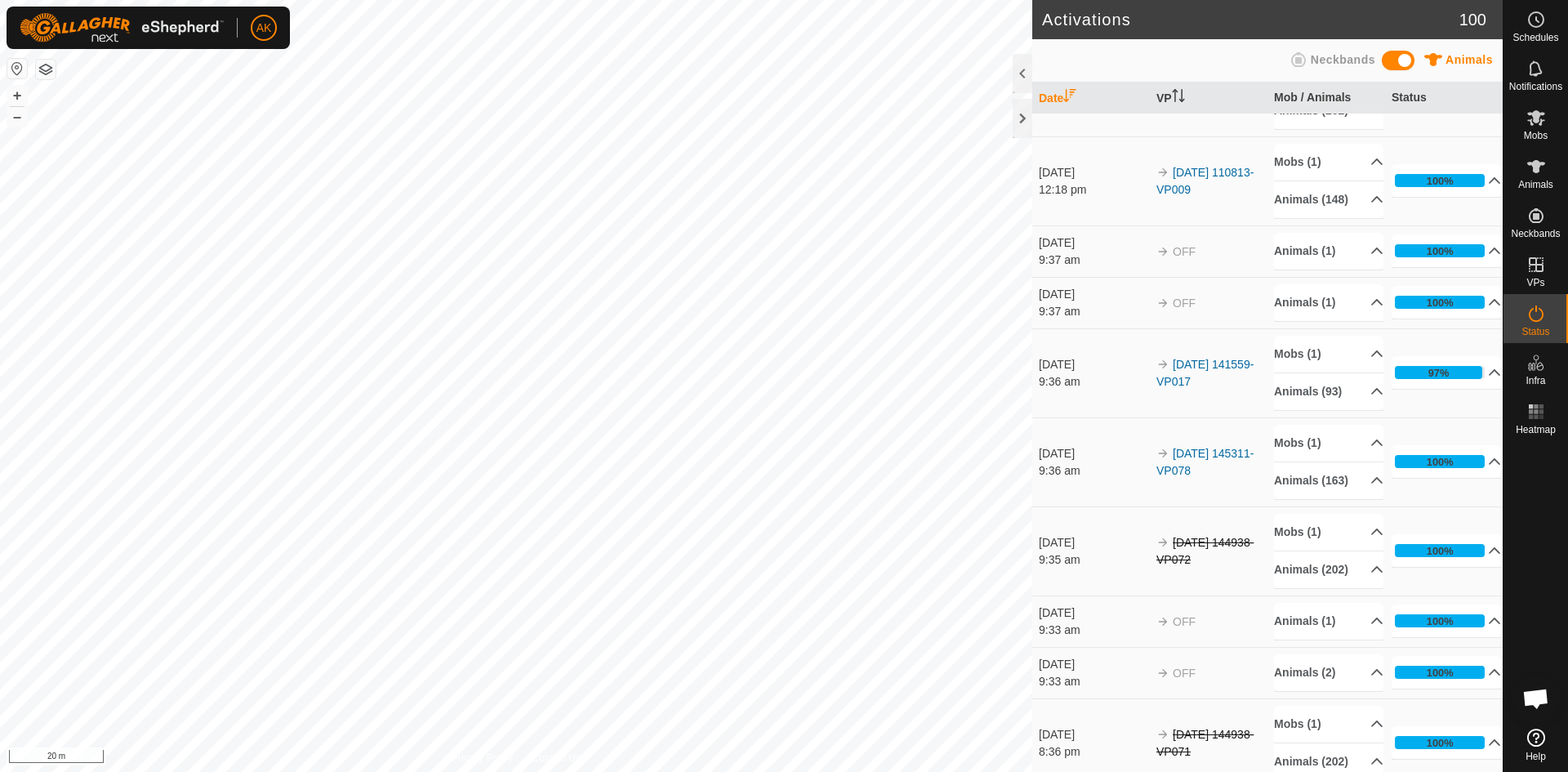
scroll to position [490, 0]
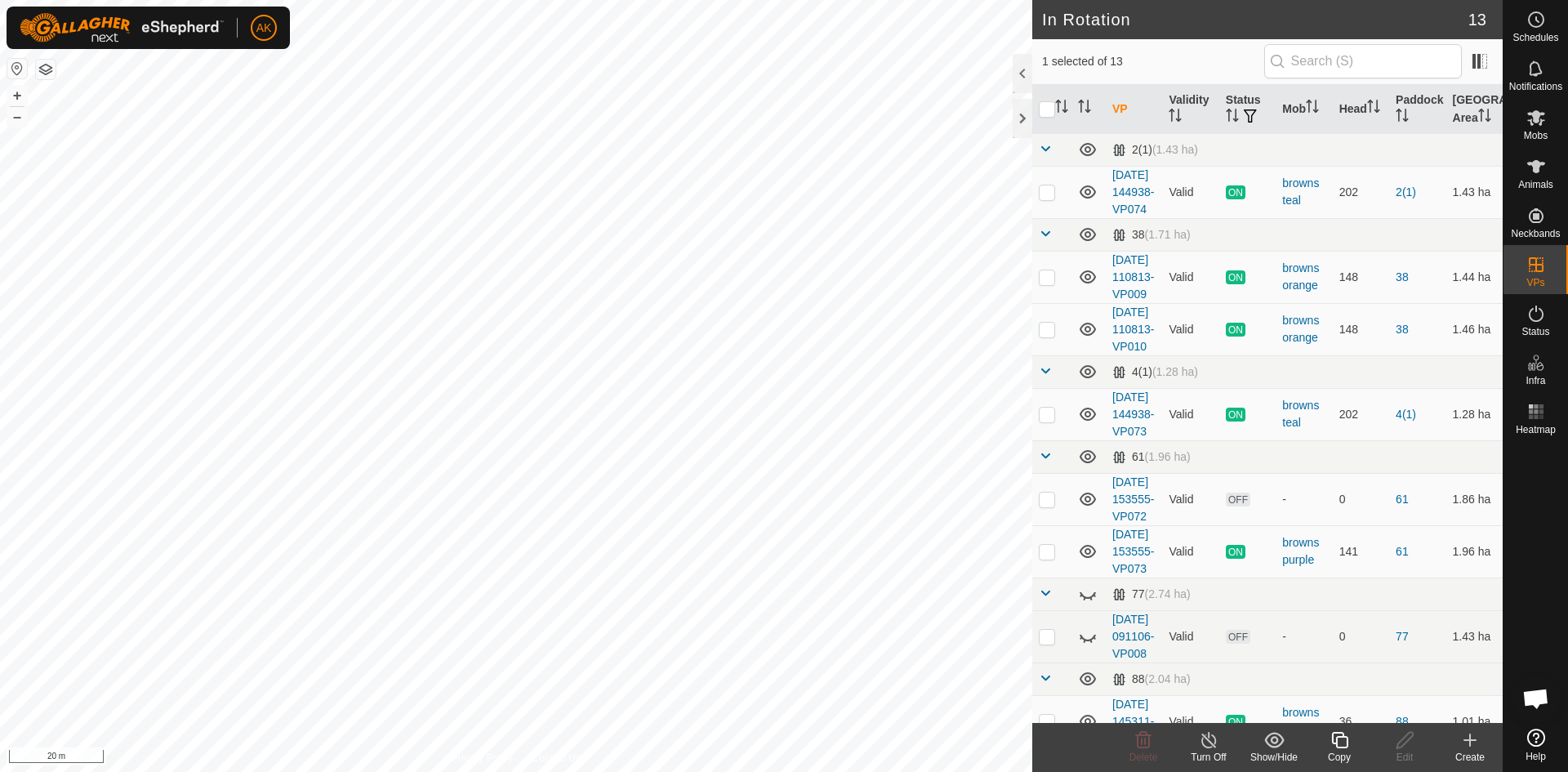
click at [1333, 743] on icon at bounding box center [1339, 740] width 20 height 20
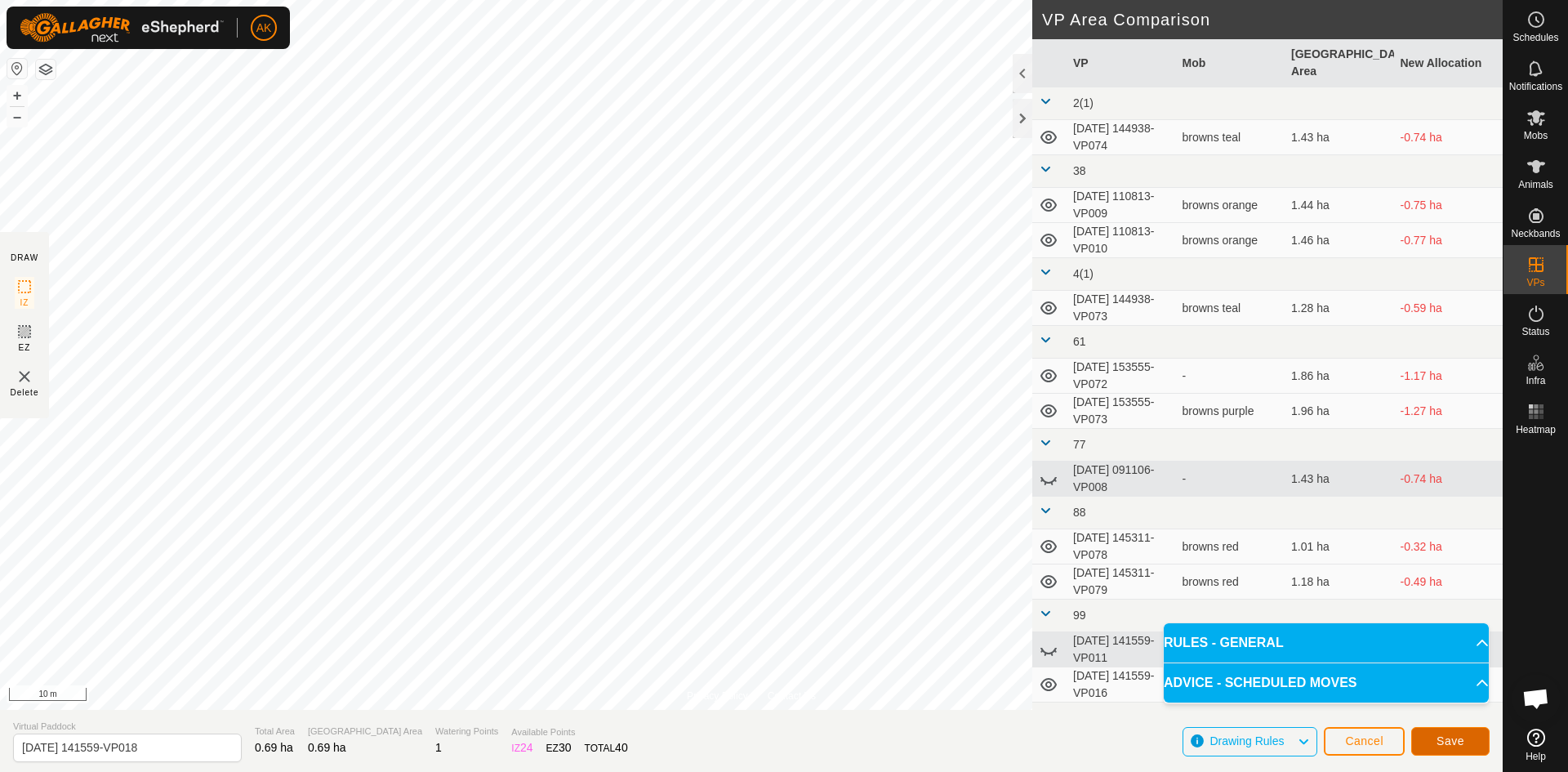
click at [1460, 741] on span "Save" at bounding box center [1450, 740] width 28 height 13
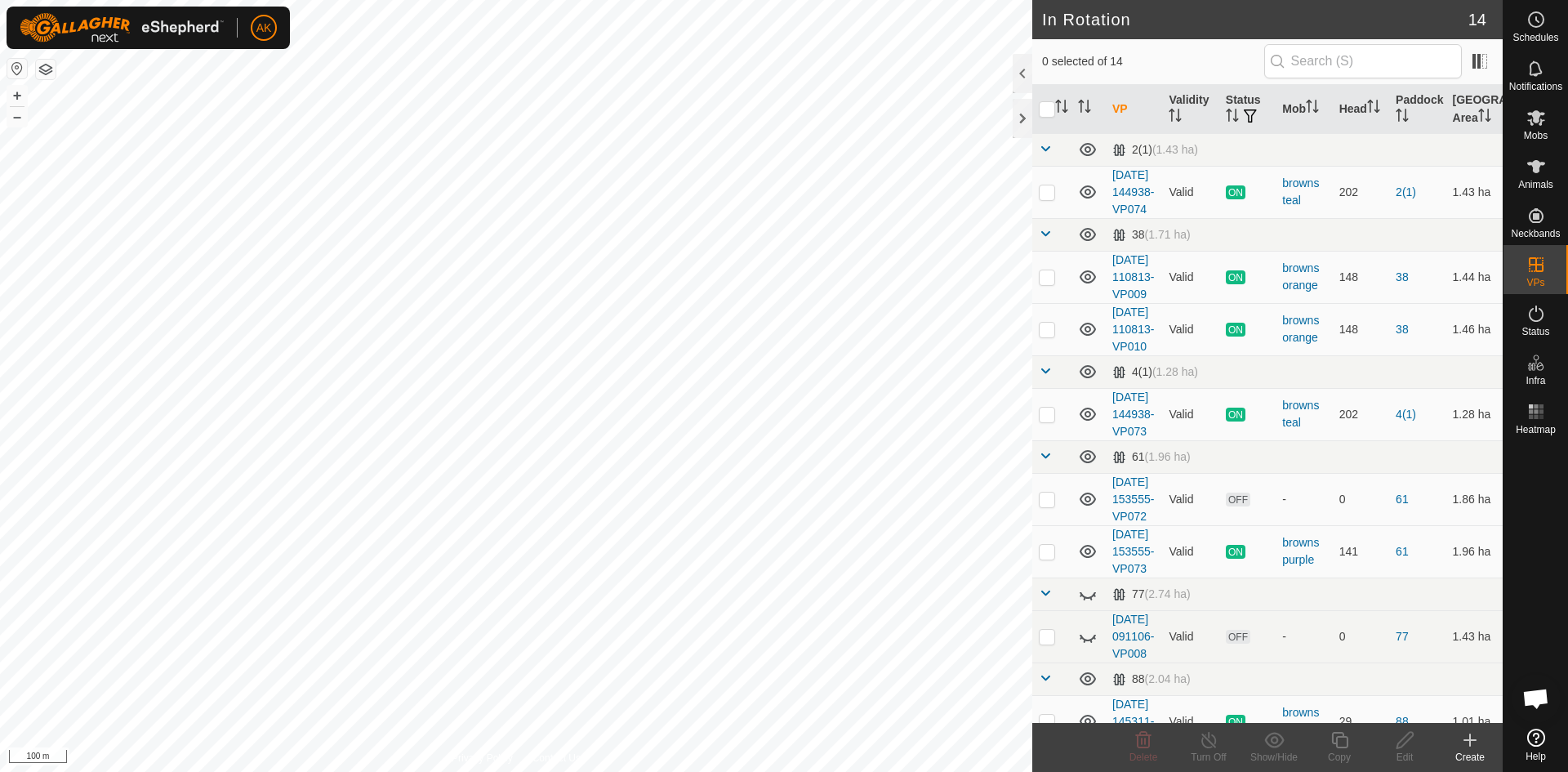
checkbox input "true"
checkbox input "false"
click at [1143, 730] on icon at bounding box center [1143, 740] width 20 height 20
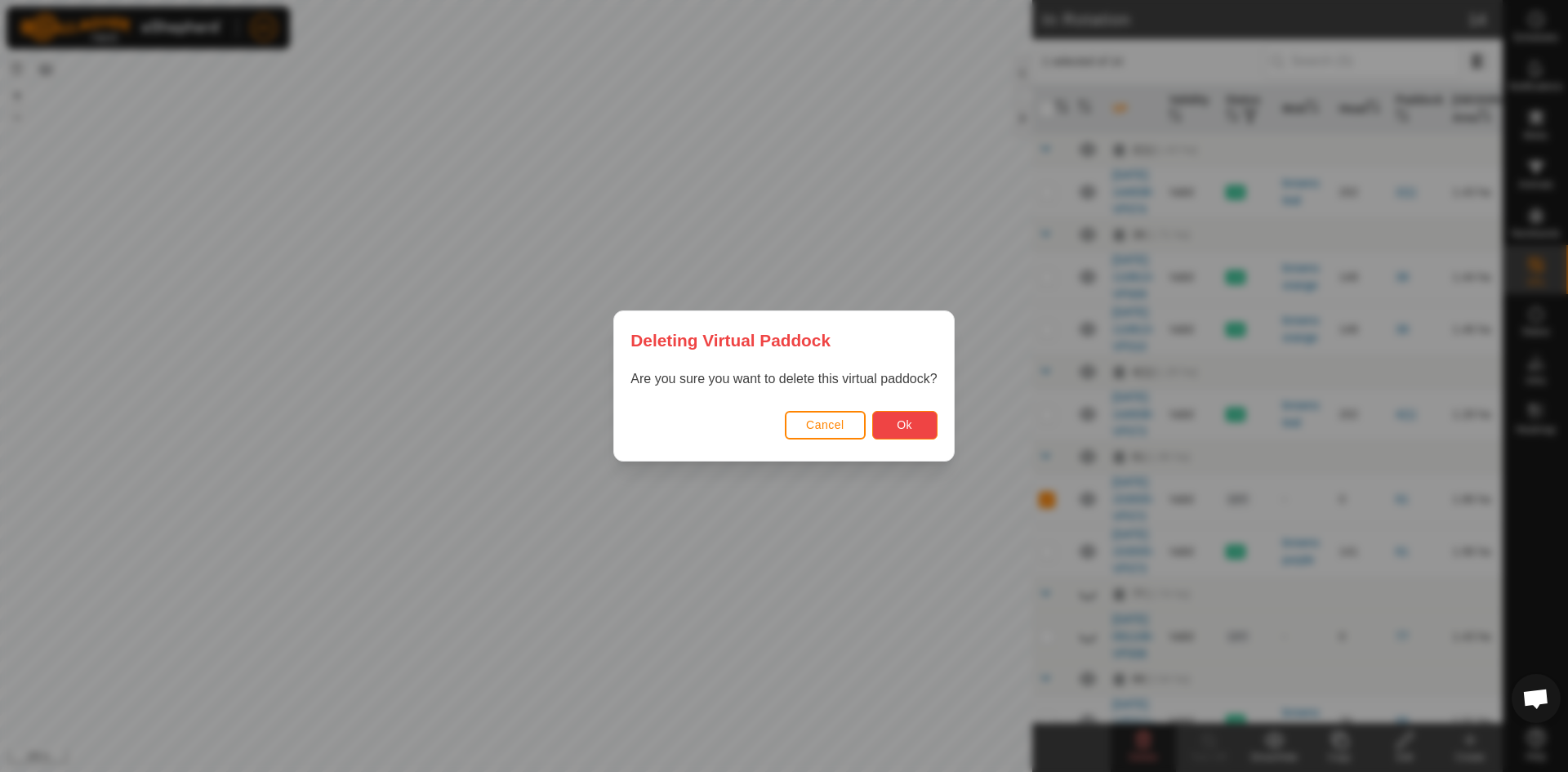
click at [900, 423] on span "Ok" at bounding box center [904, 424] width 15 height 13
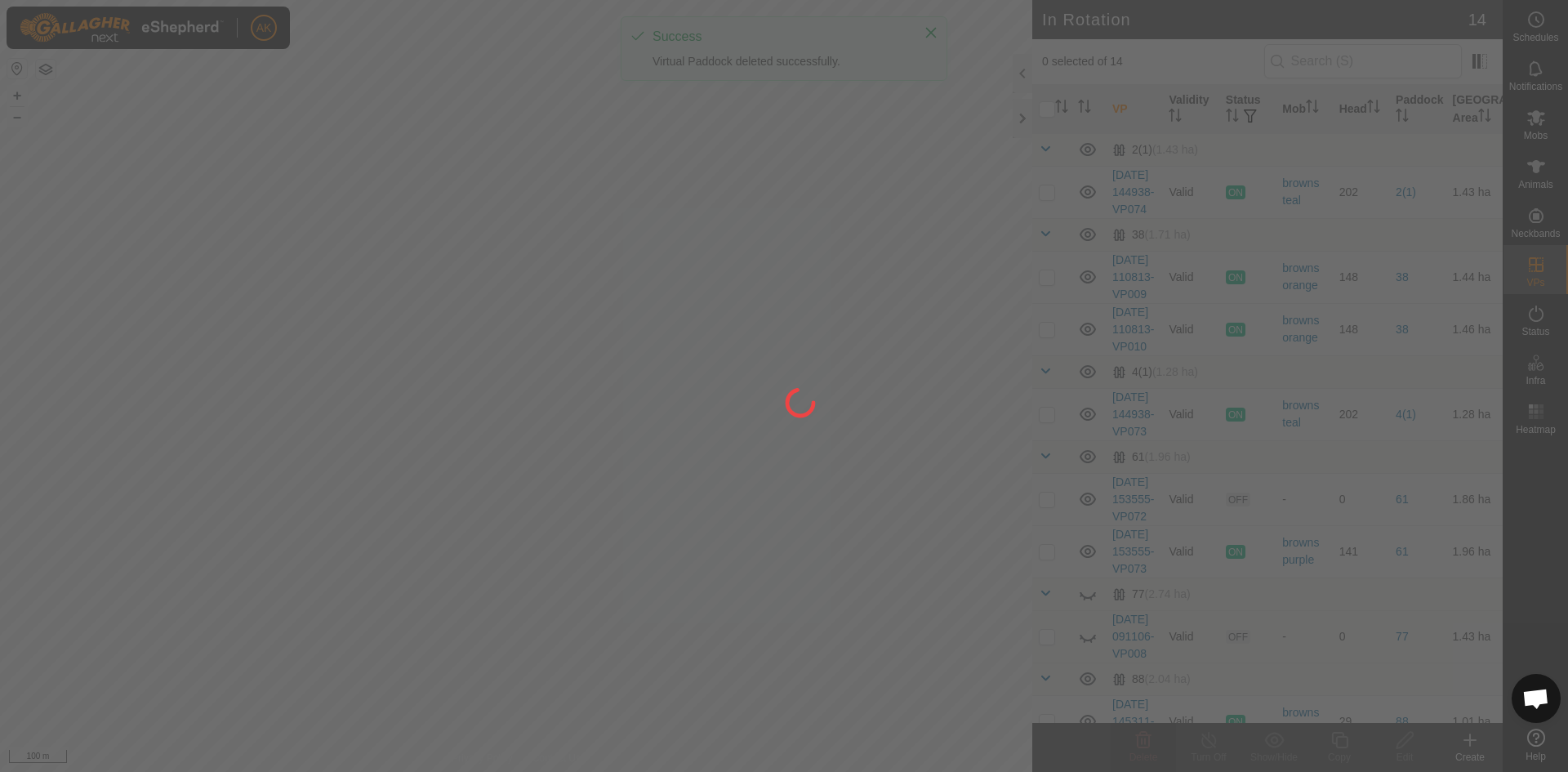
checkbox input "false"
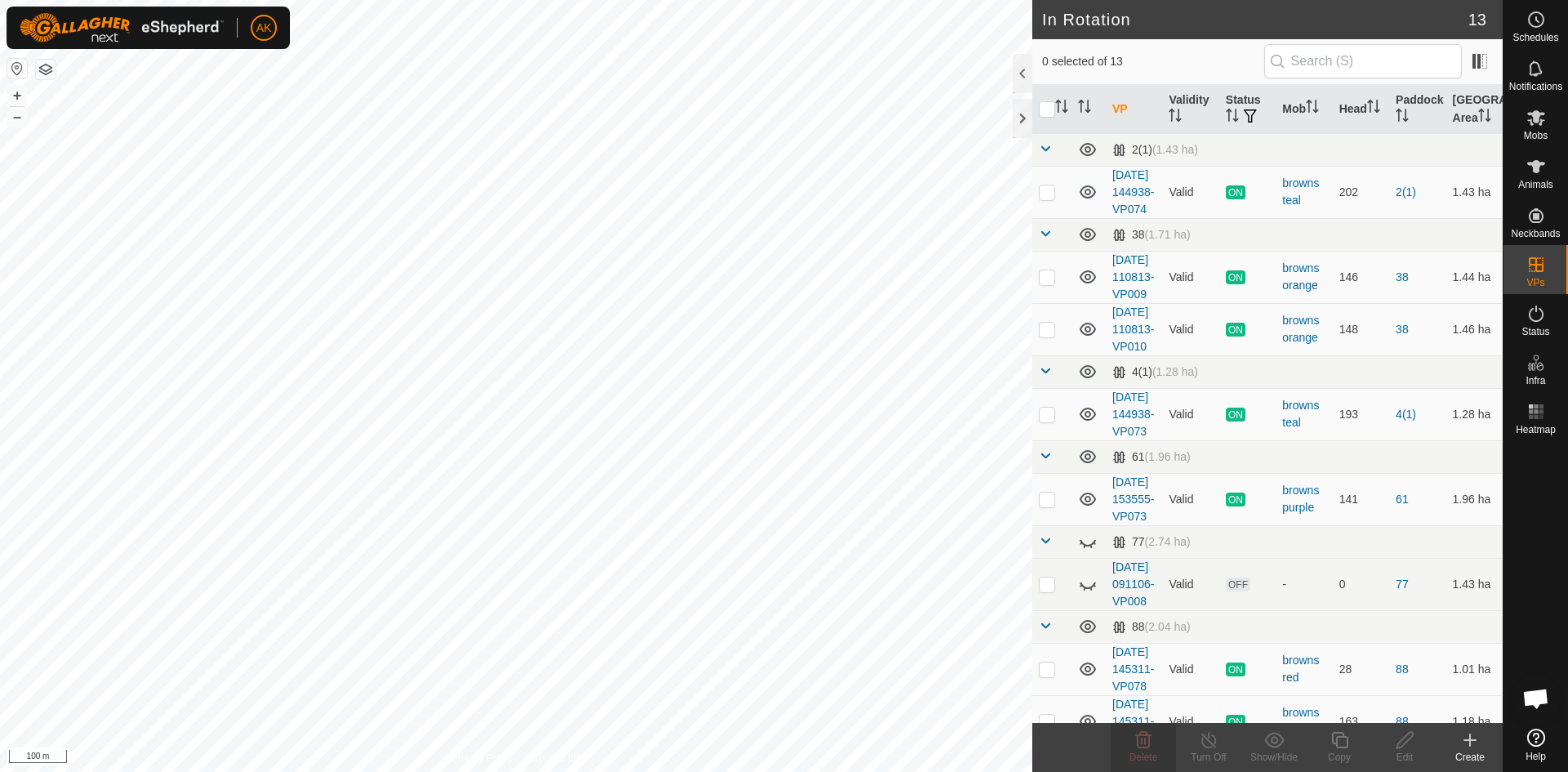
checkbox input "true"
click at [1339, 740] on icon at bounding box center [1339, 740] width 20 height 20
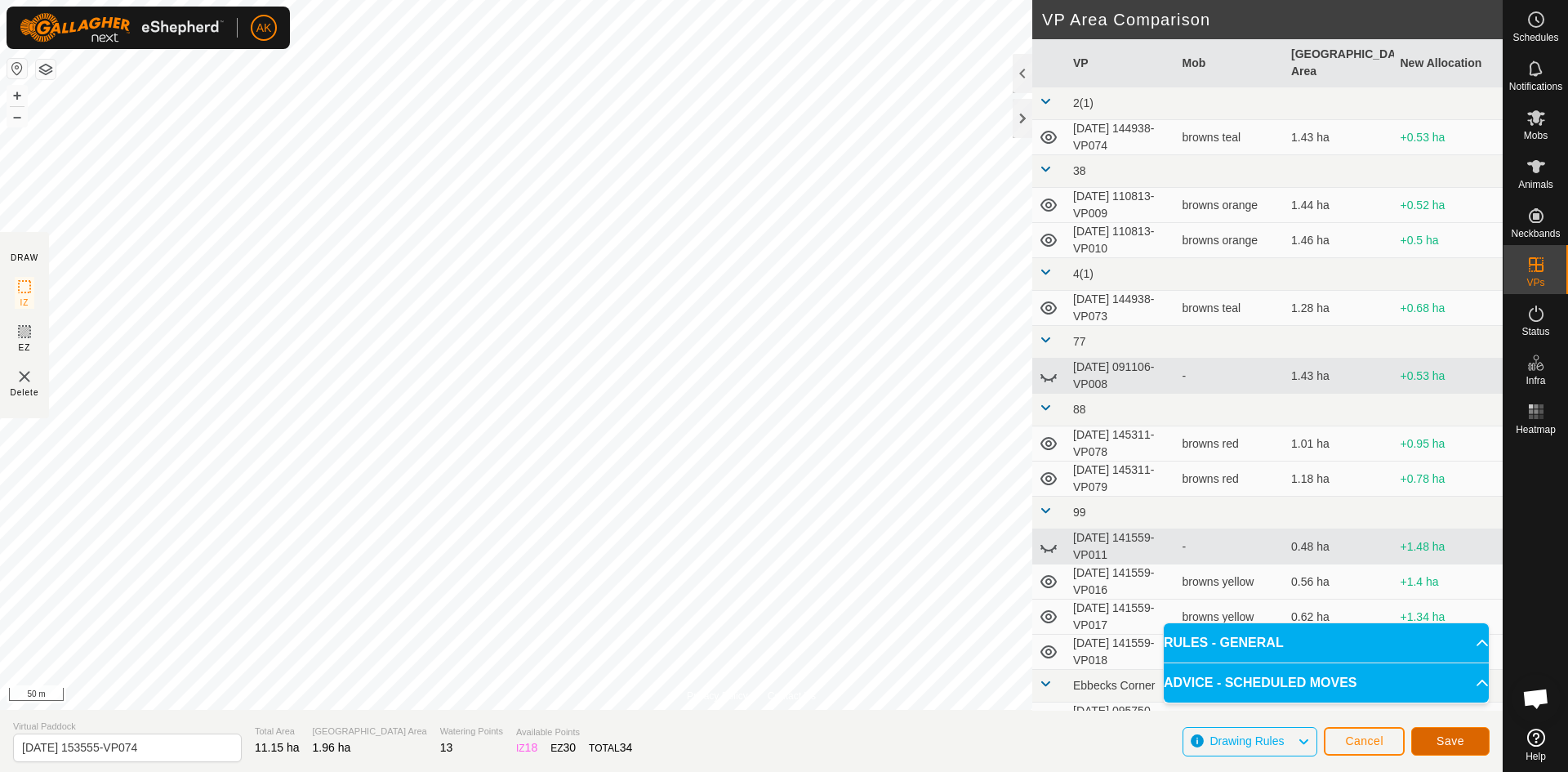
click at [1451, 746] on span "Save" at bounding box center [1450, 740] width 28 height 13
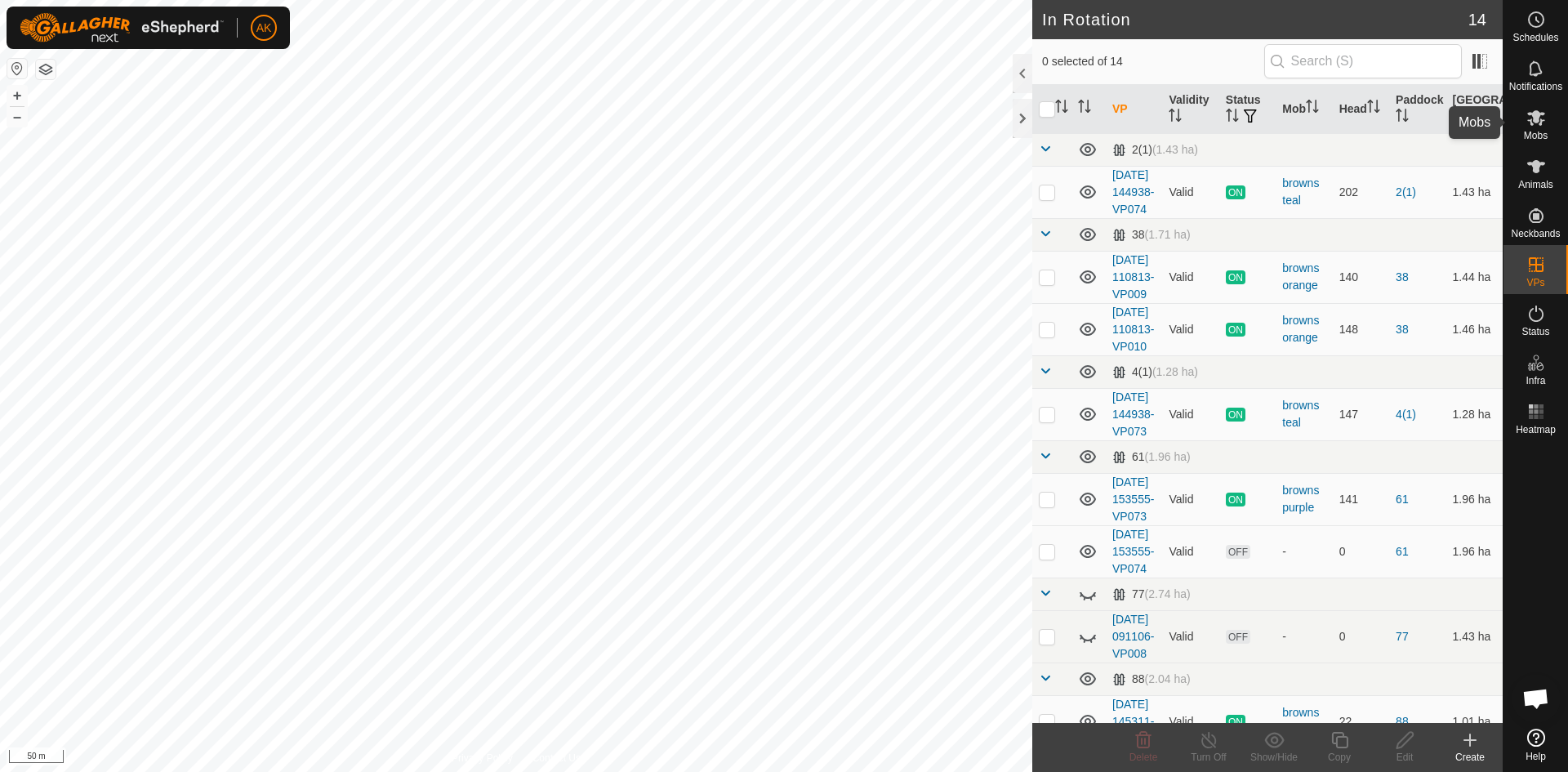
click at [1542, 109] on icon at bounding box center [1536, 117] width 20 height 20
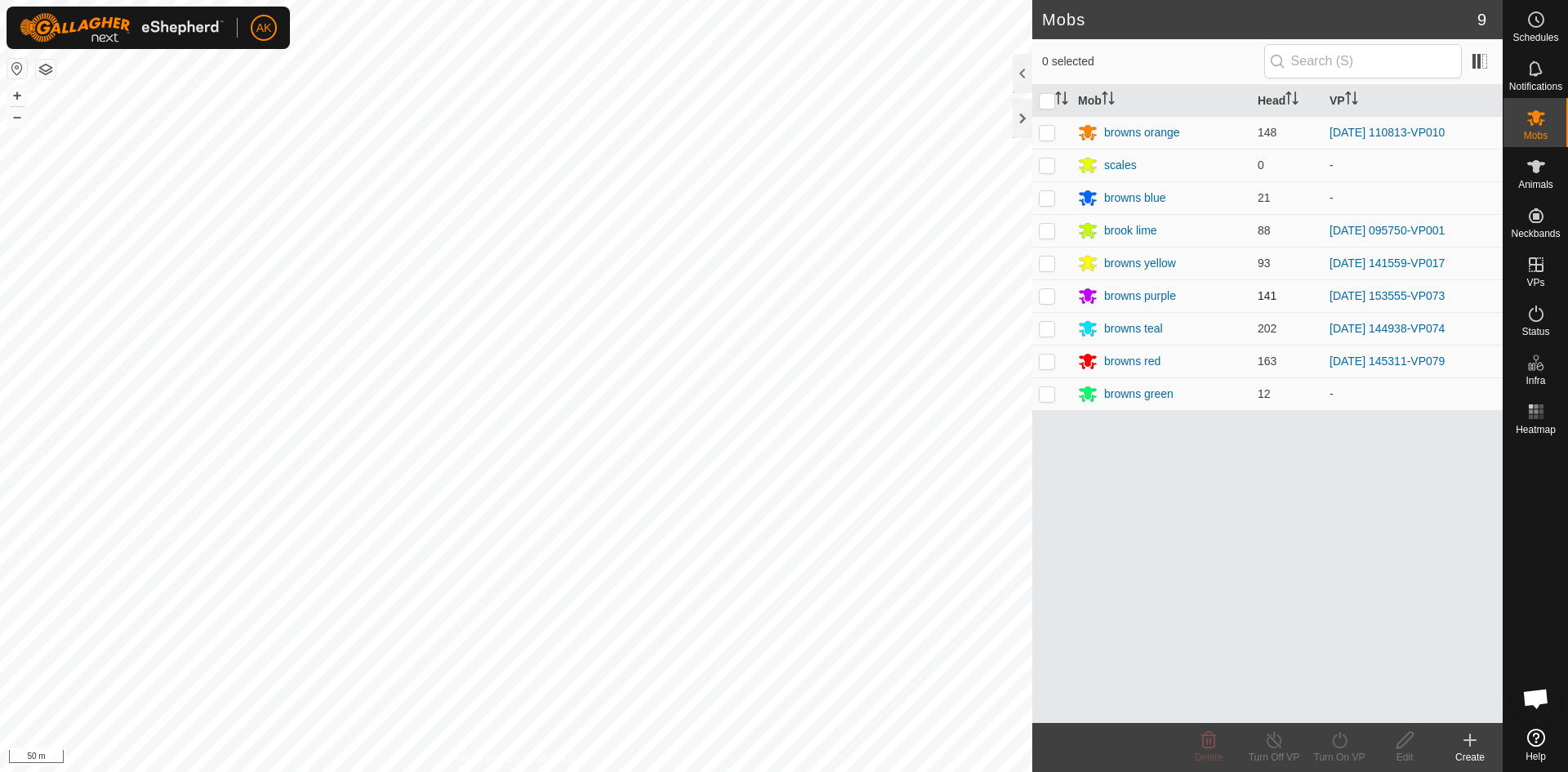
click at [1048, 294] on p-checkbox at bounding box center [1047, 295] width 16 height 13
checkbox input "true"
click at [1345, 745] on icon at bounding box center [1339, 740] width 20 height 20
click at [1331, 715] on link "Now" at bounding box center [1389, 704] width 162 height 32
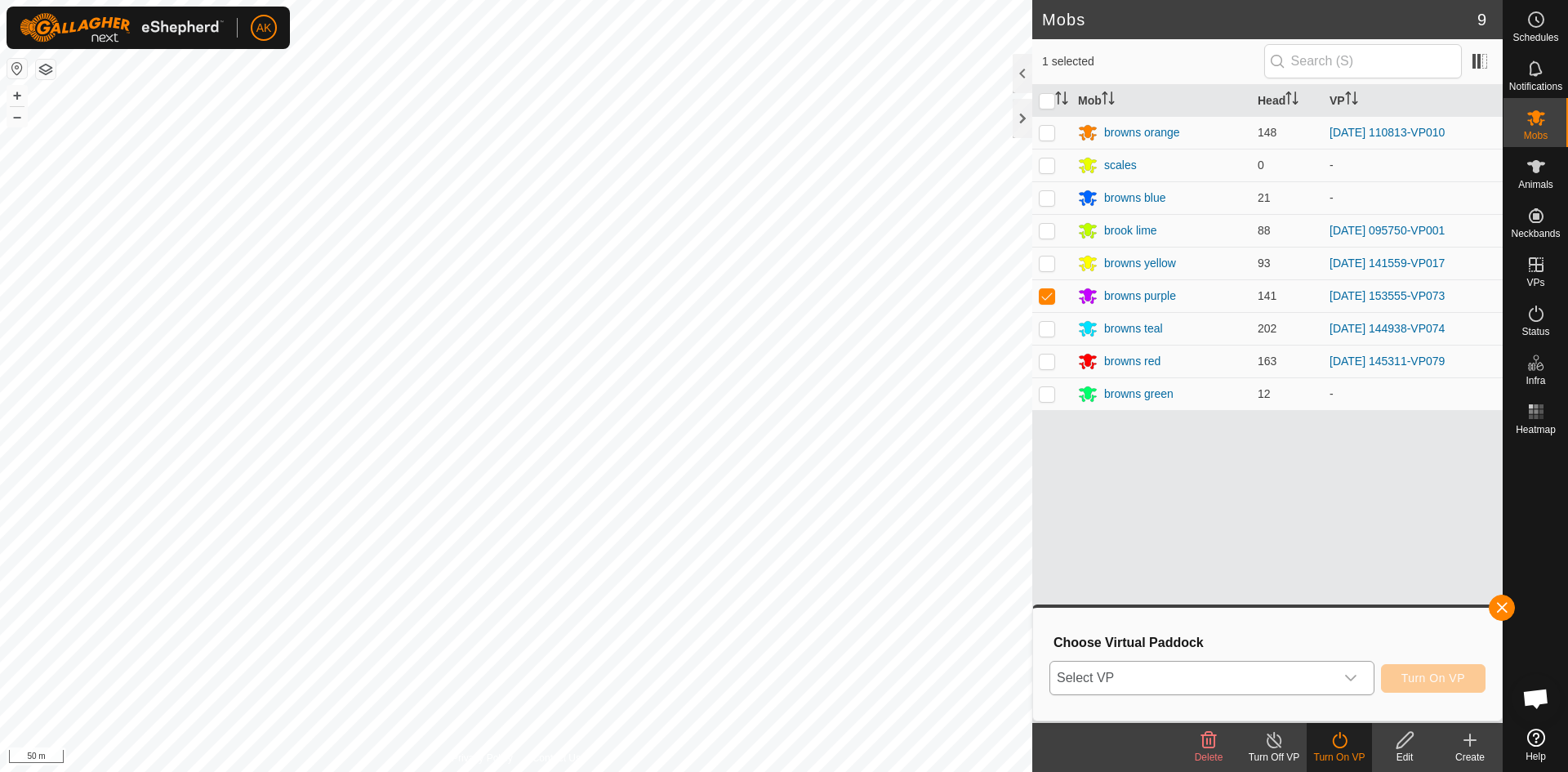
click at [1288, 674] on span "Select VP" at bounding box center [1192, 677] width 284 height 32
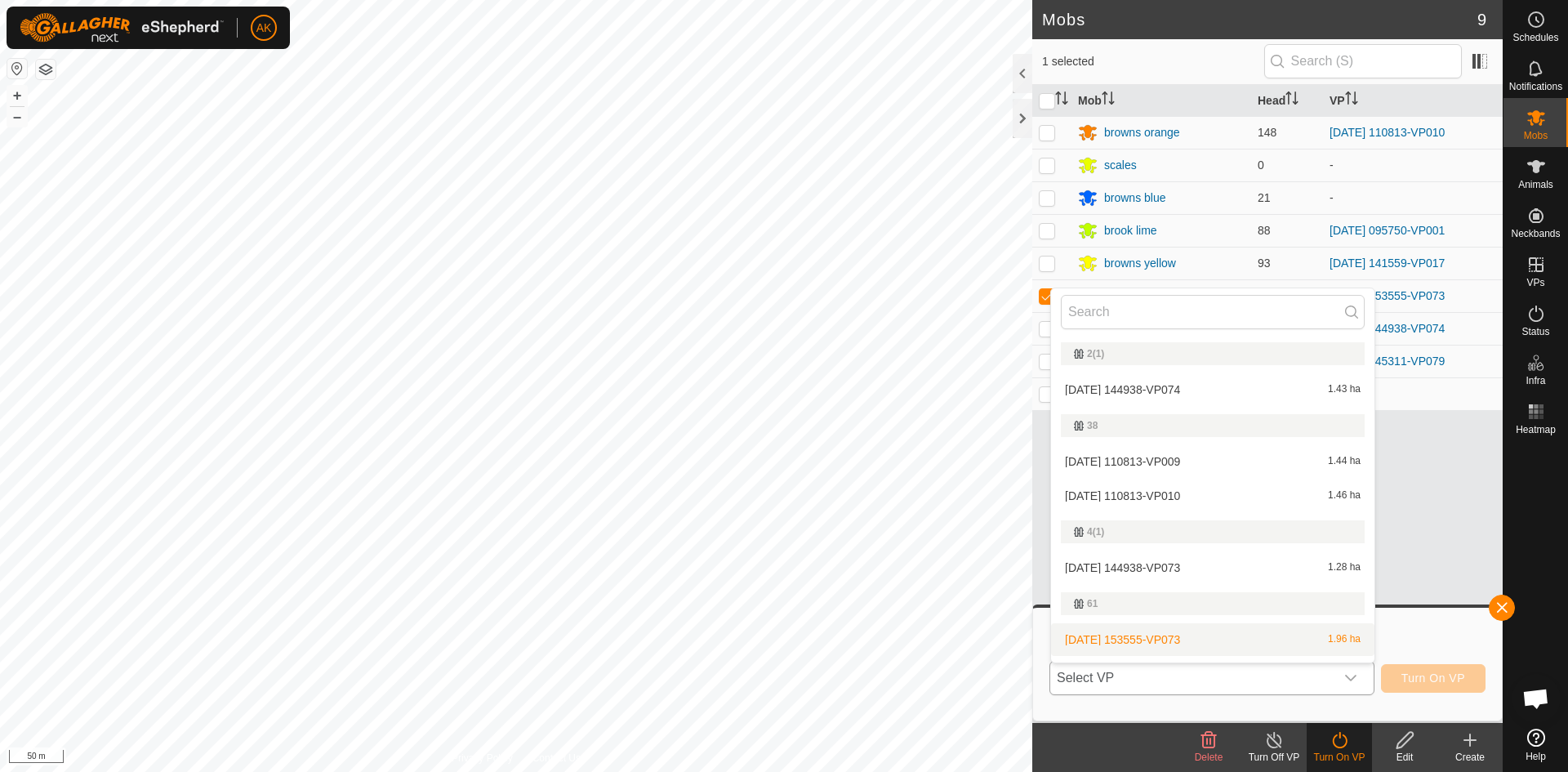
scroll to position [28, 0]
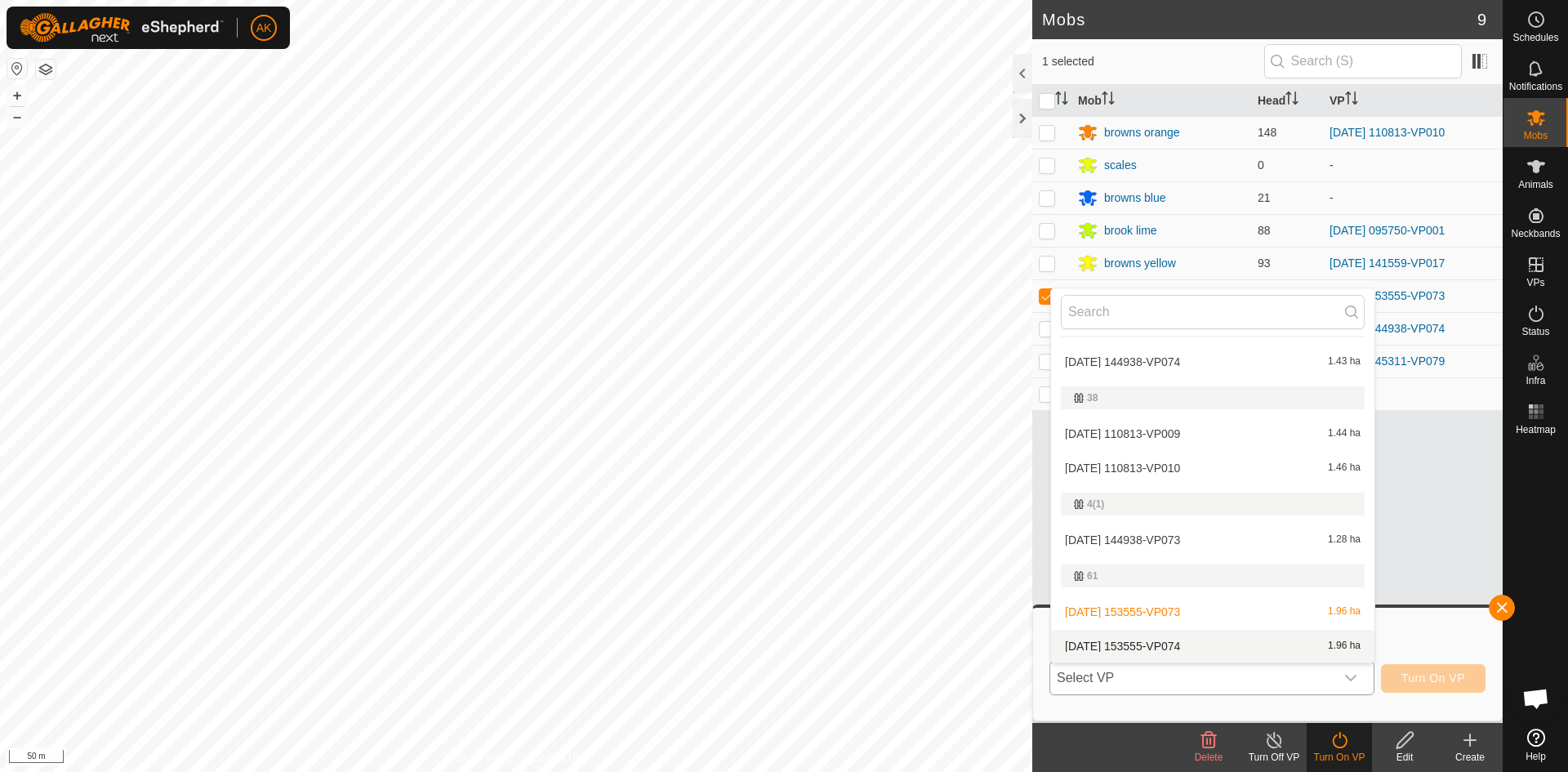
click at [1168, 642] on li "[DATE] 153555-VP074 1.96 ha" at bounding box center [1212, 646] width 323 height 32
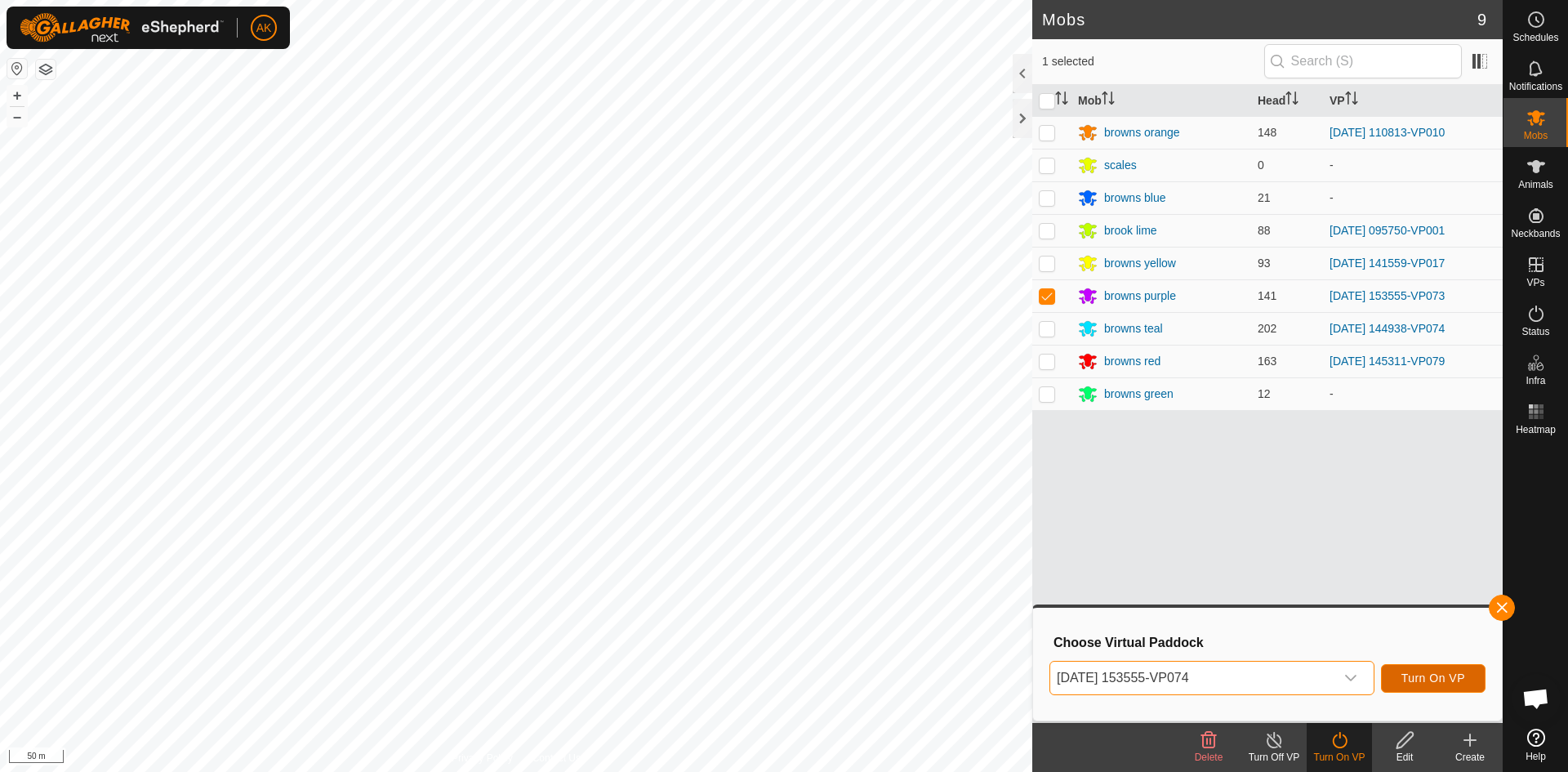
click at [1419, 679] on span "Turn On VP" at bounding box center [1433, 677] width 64 height 13
